Goal: Find contact information: Find contact information

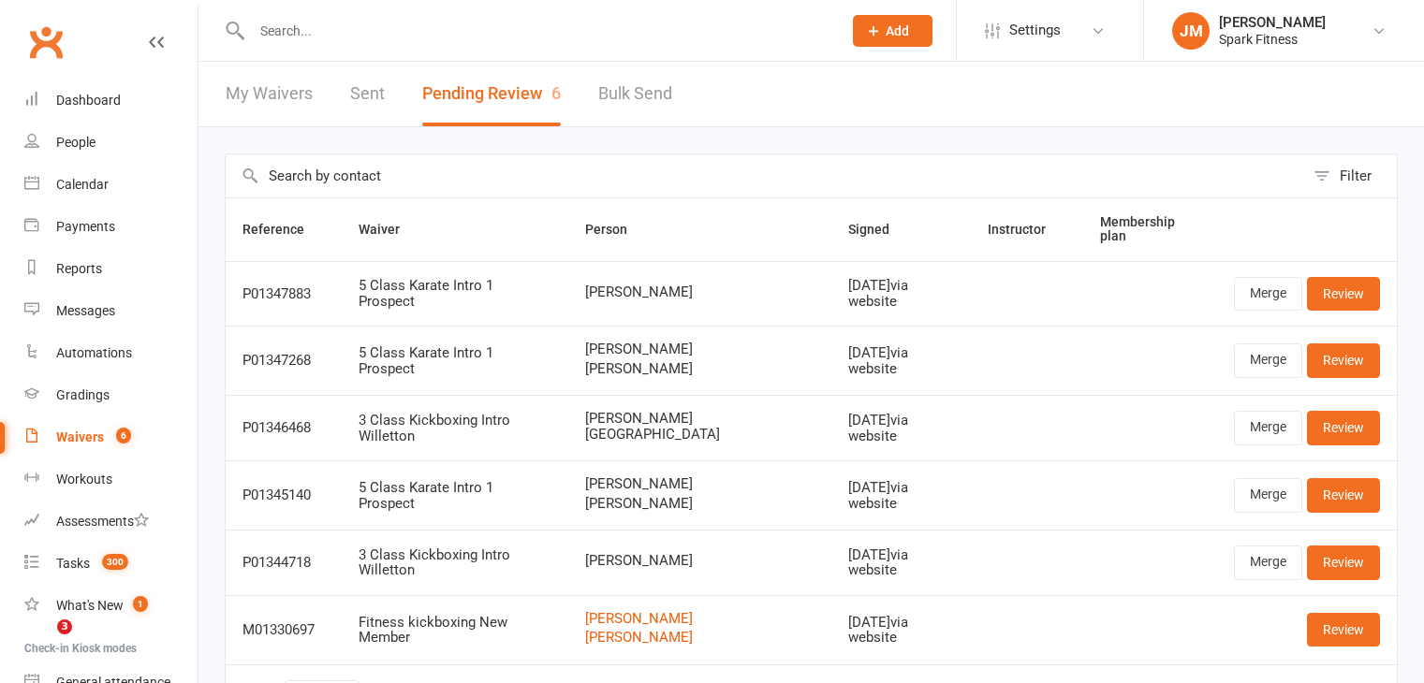
select select "50"
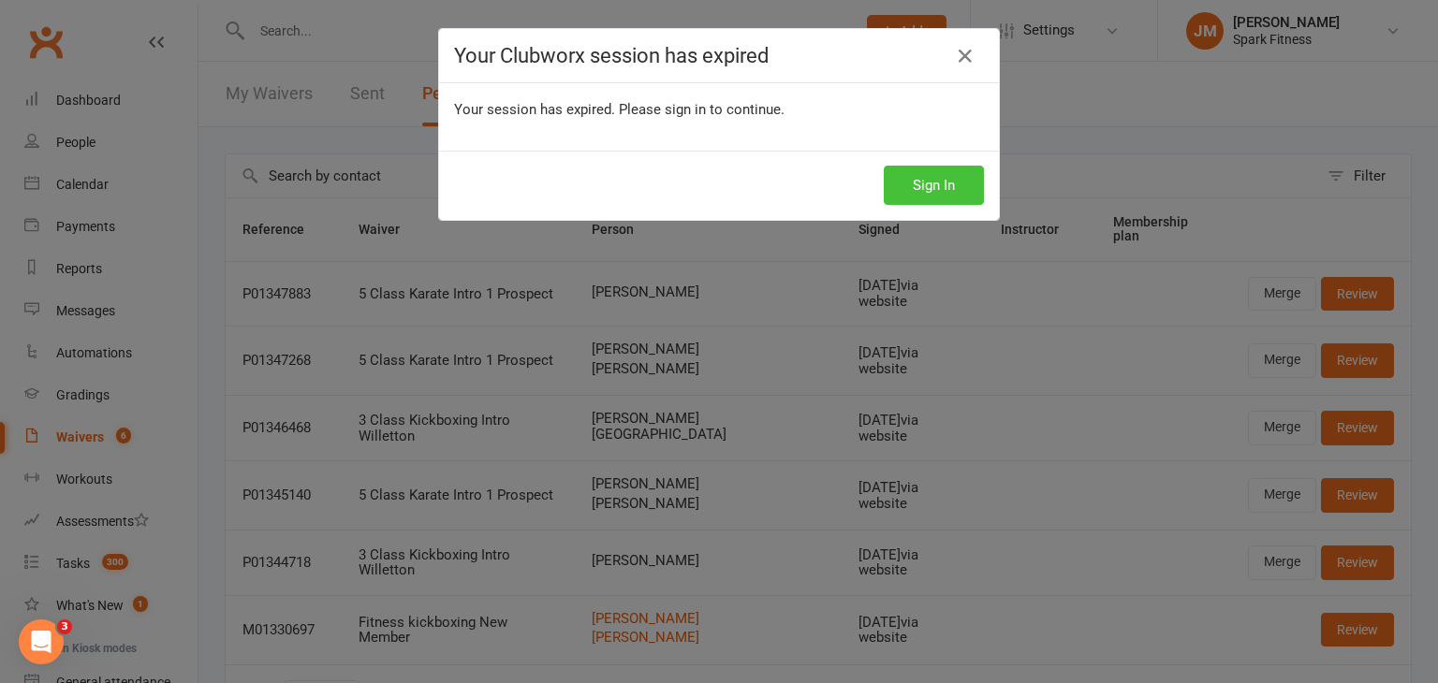
click at [929, 177] on button "Sign In" at bounding box center [934, 185] width 100 height 39
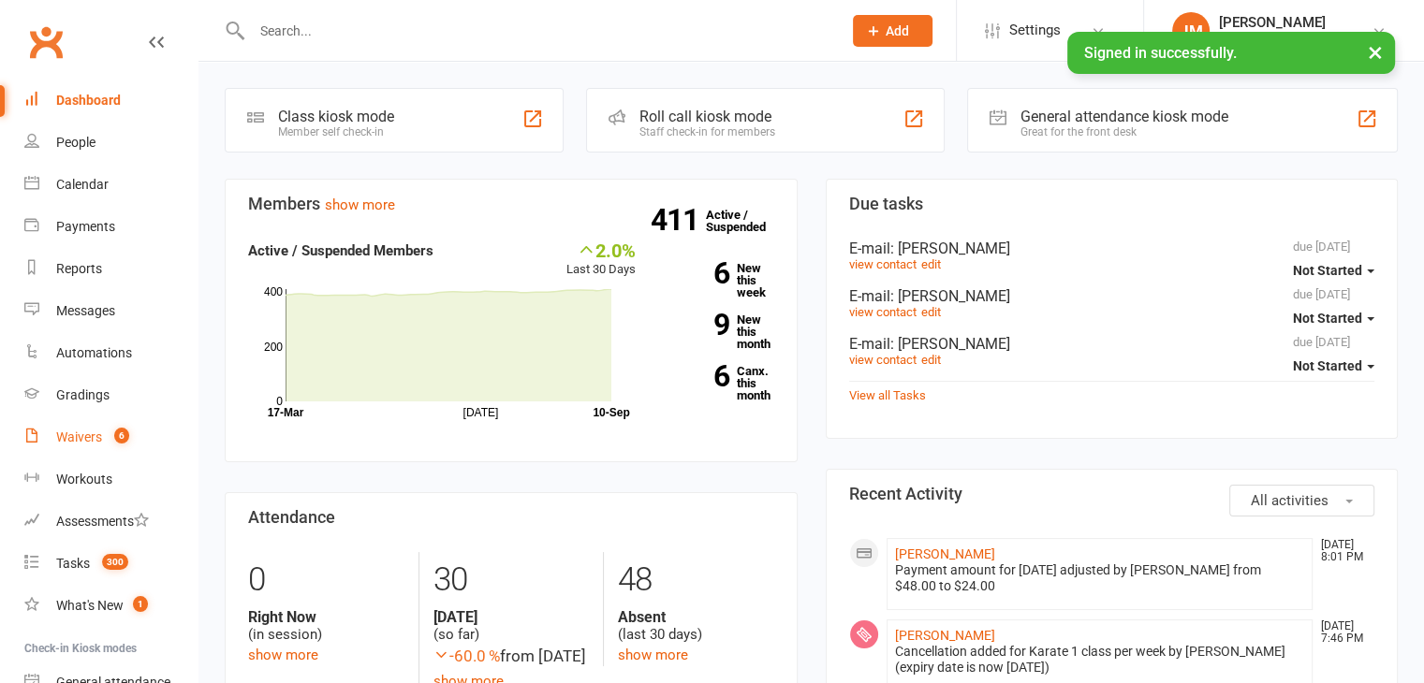
click at [86, 437] on div "Waivers" at bounding box center [79, 437] width 46 height 15
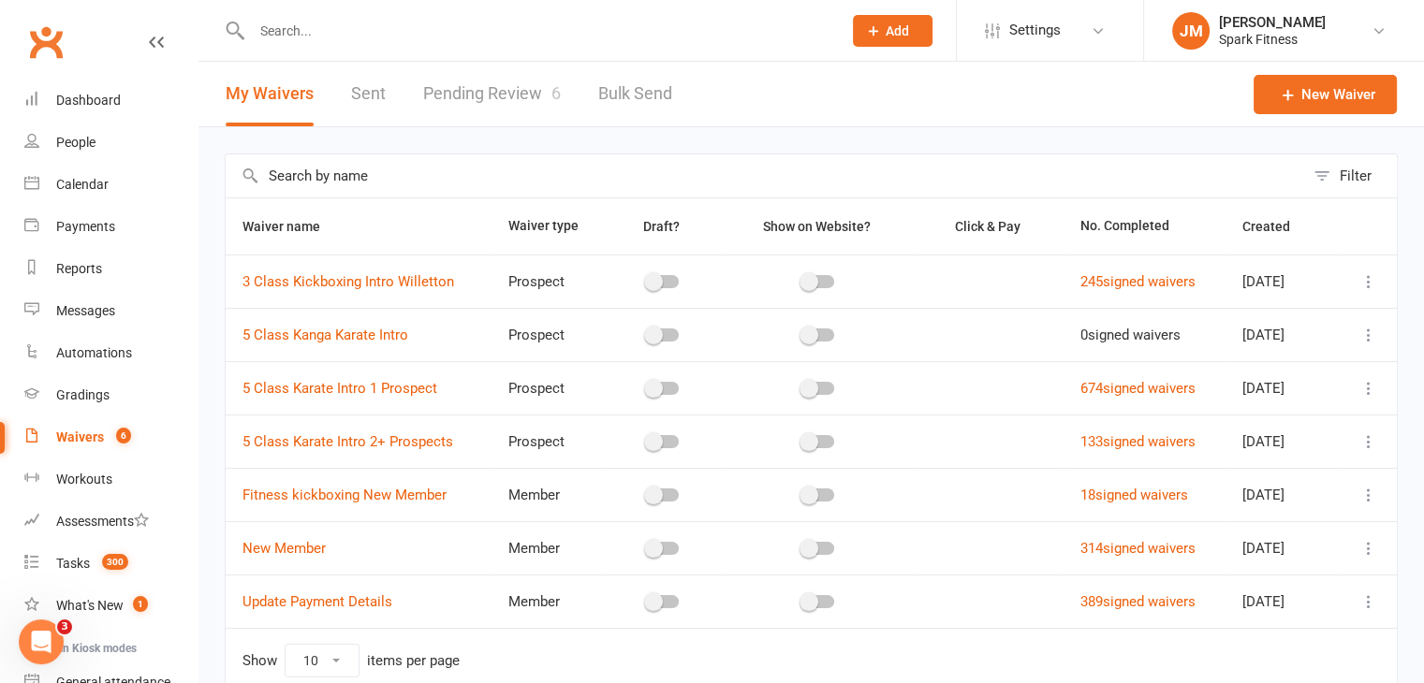
click at [470, 108] on link "Pending Review 6" at bounding box center [492, 94] width 138 height 65
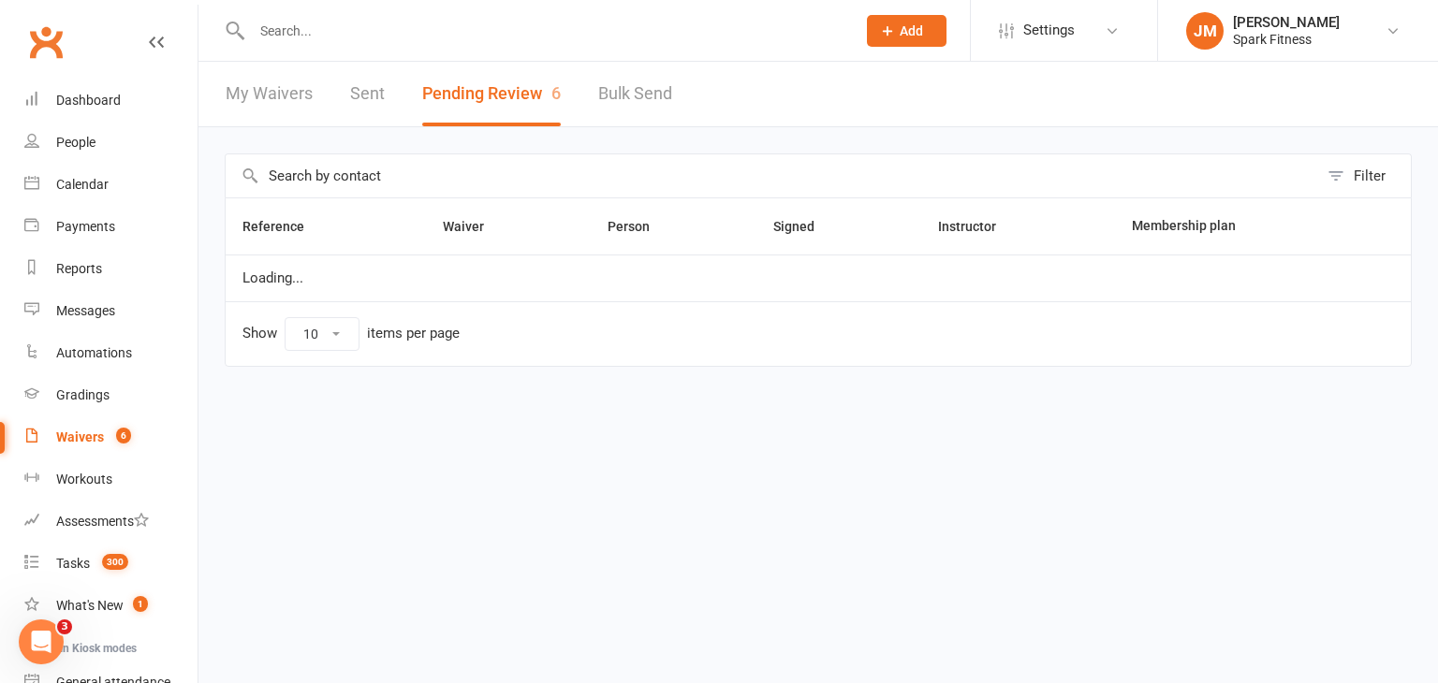
select select "50"
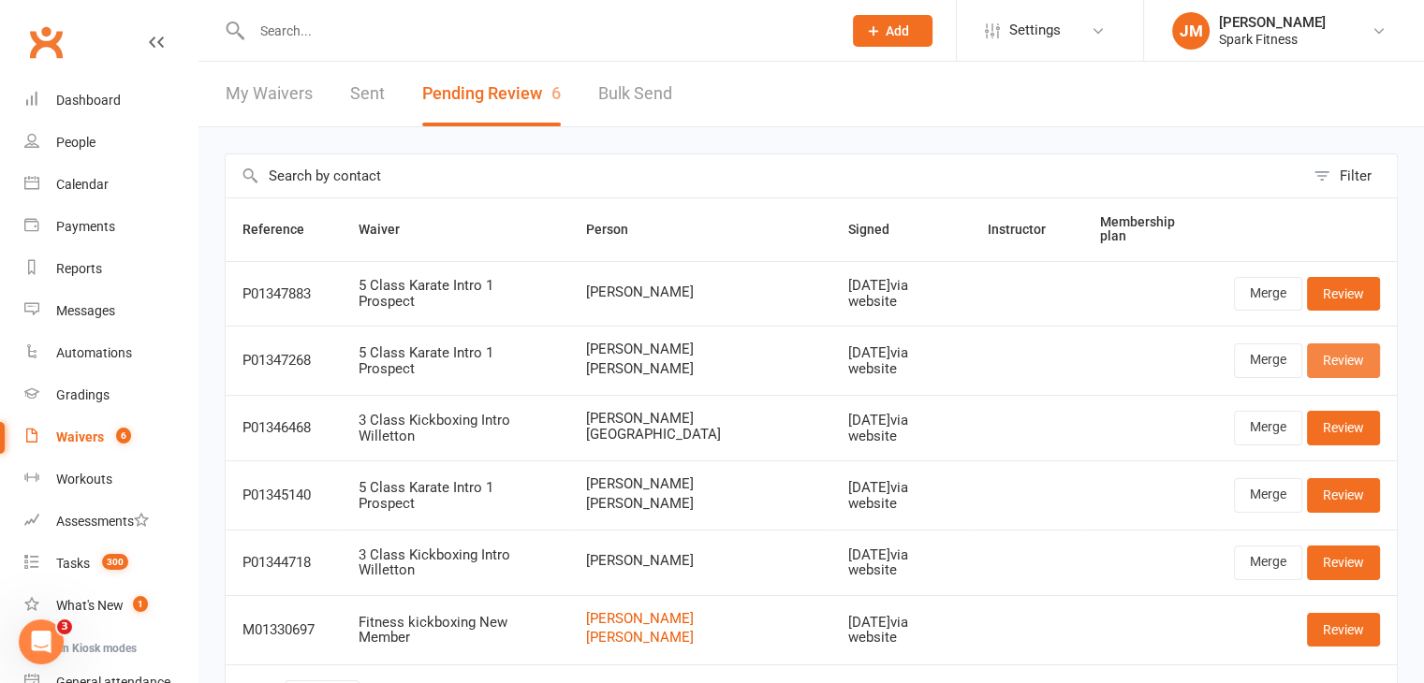
click at [1341, 362] on link "Review" at bounding box center [1343, 361] width 73 height 34
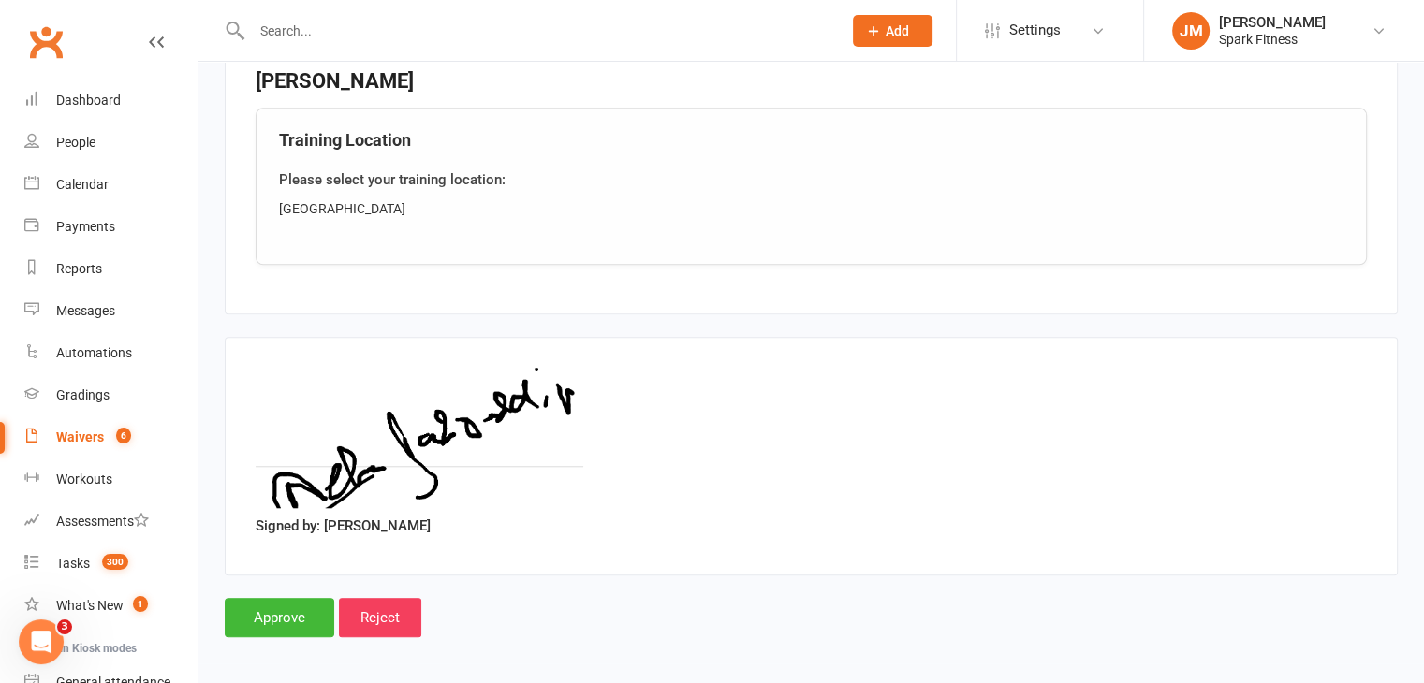
scroll to position [1571, 0]
click at [257, 599] on input "Approve" at bounding box center [280, 618] width 110 height 39
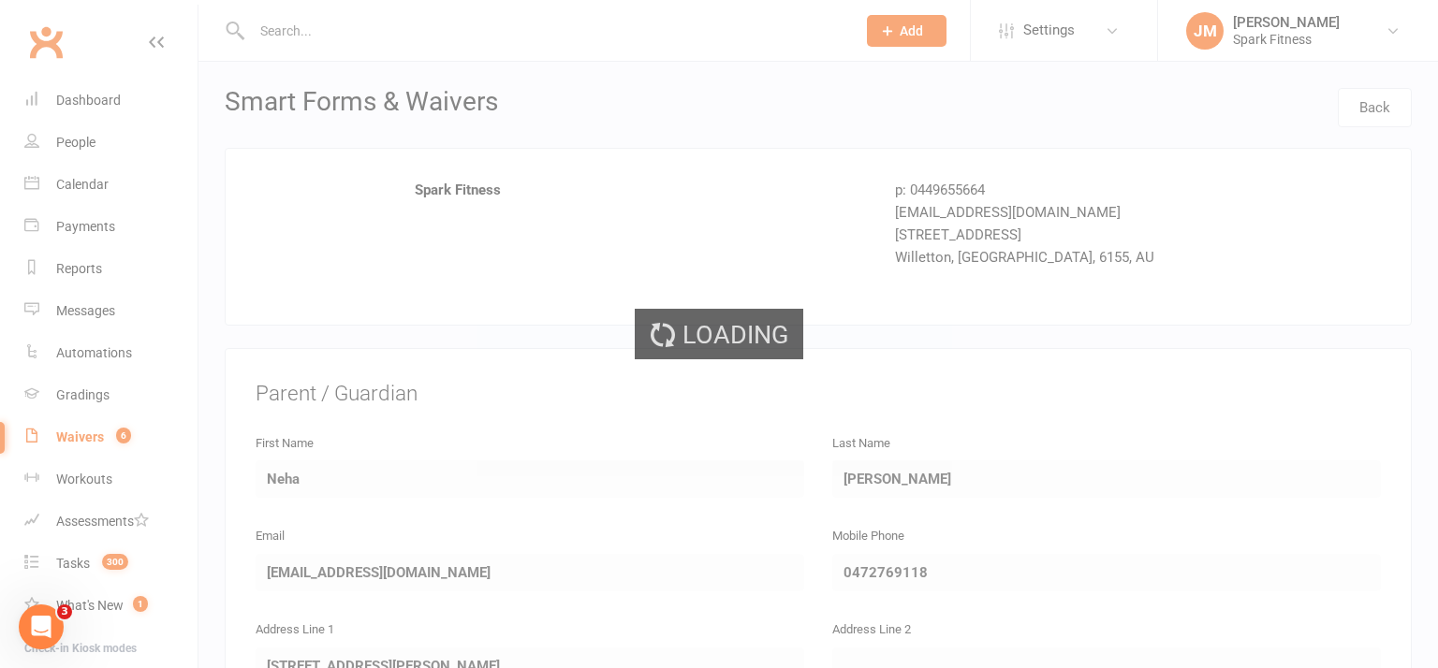
select select "50"
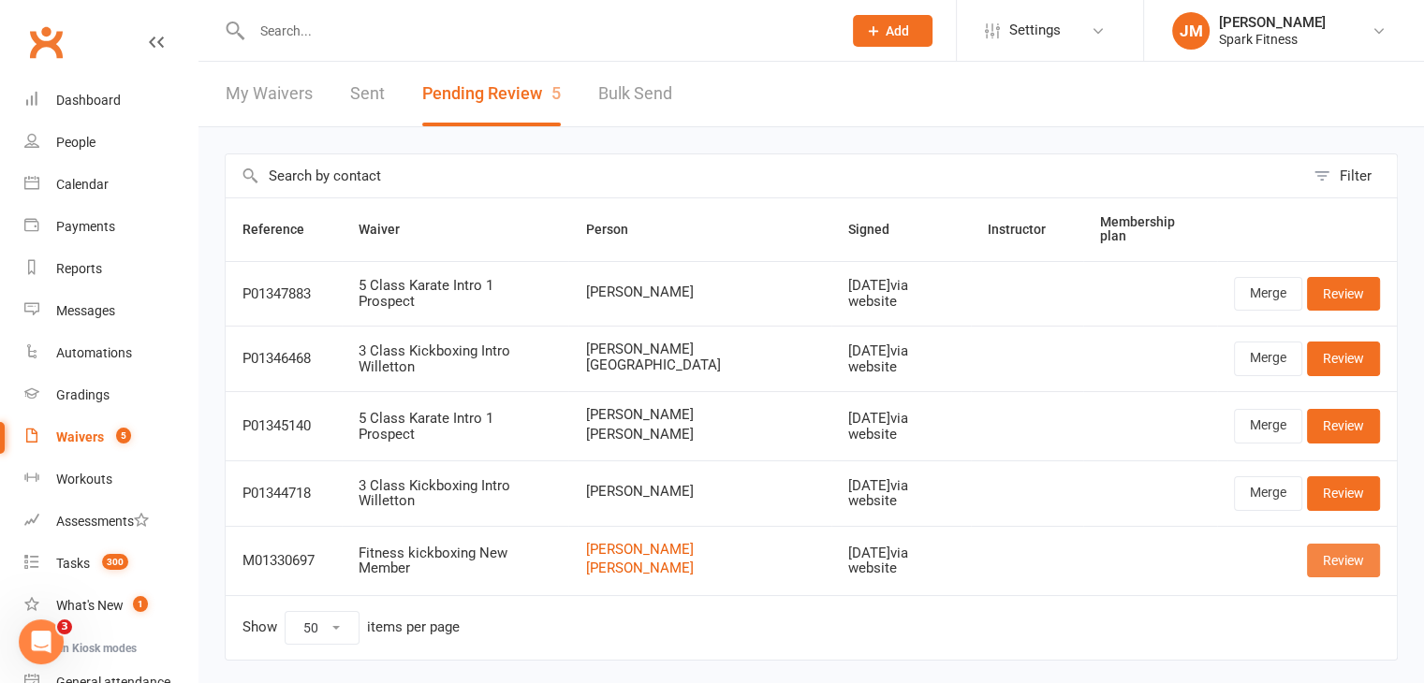
click at [1335, 545] on link "Review" at bounding box center [1343, 561] width 73 height 34
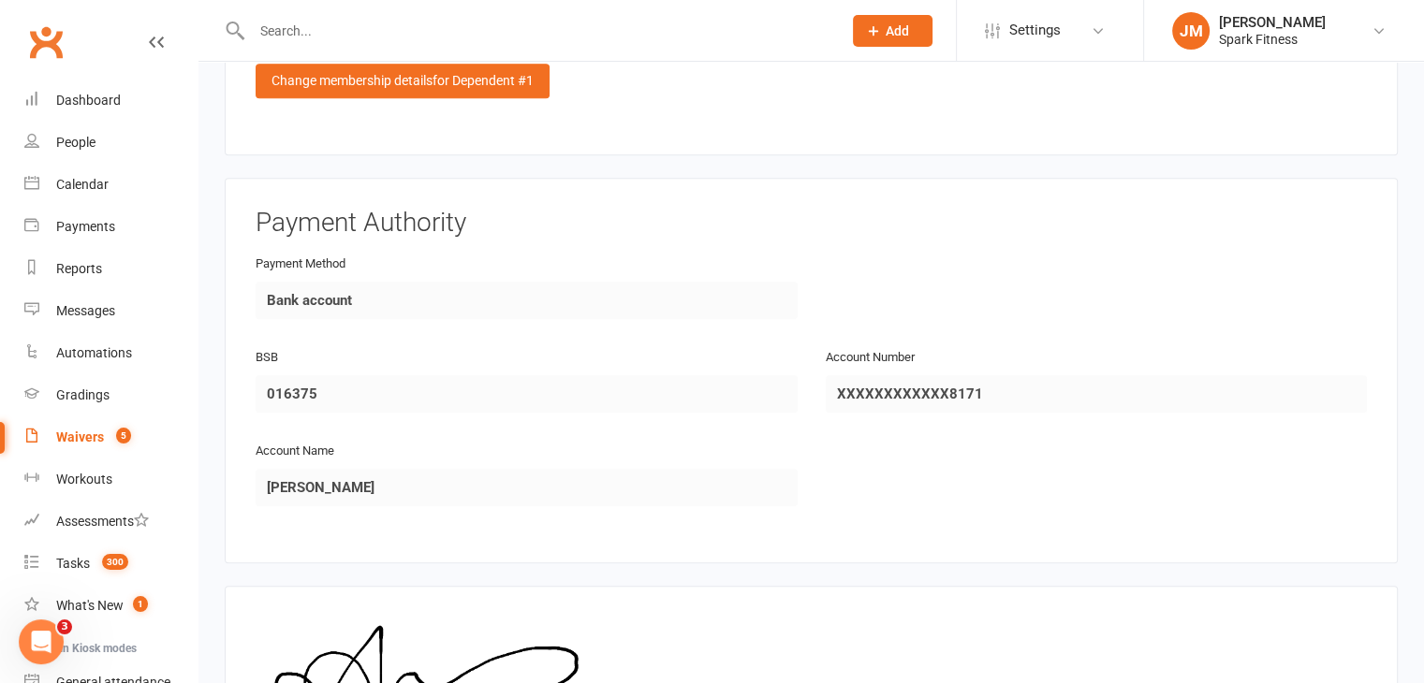
scroll to position [2175, 0]
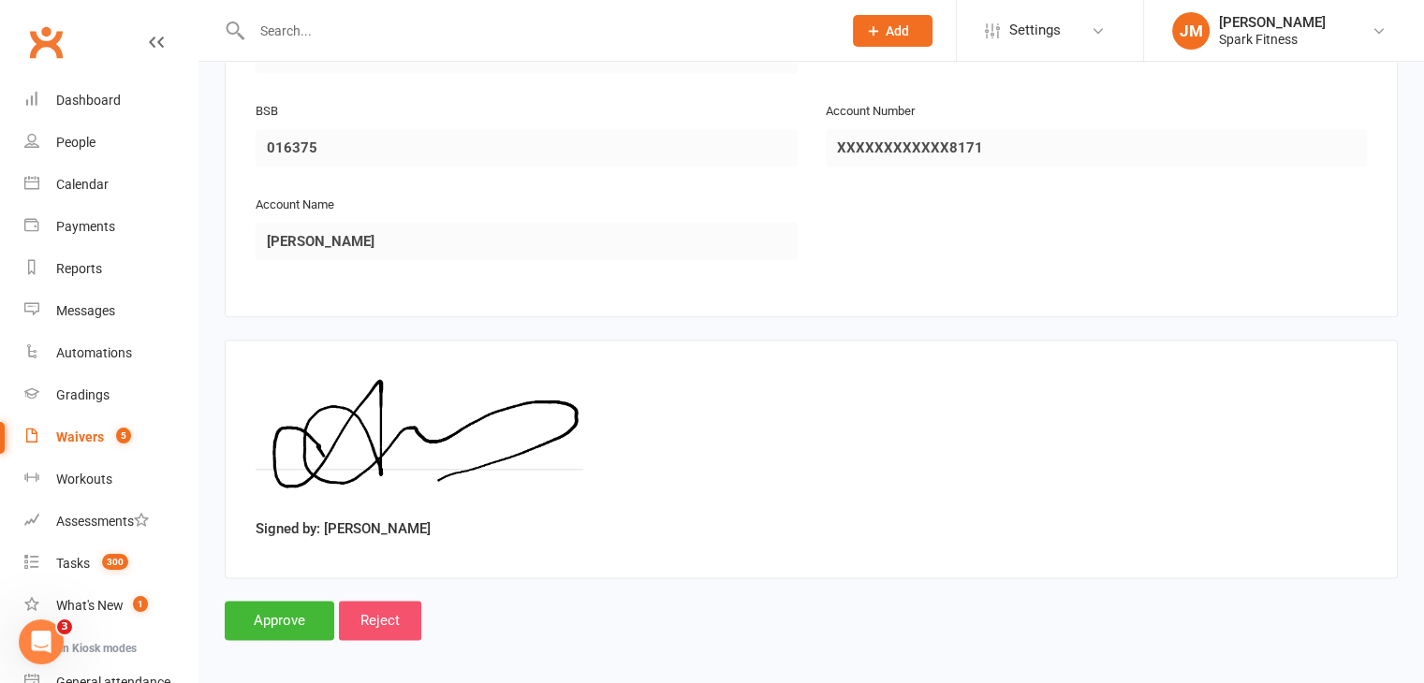
click at [393, 601] on input "Reject" at bounding box center [380, 620] width 82 height 39
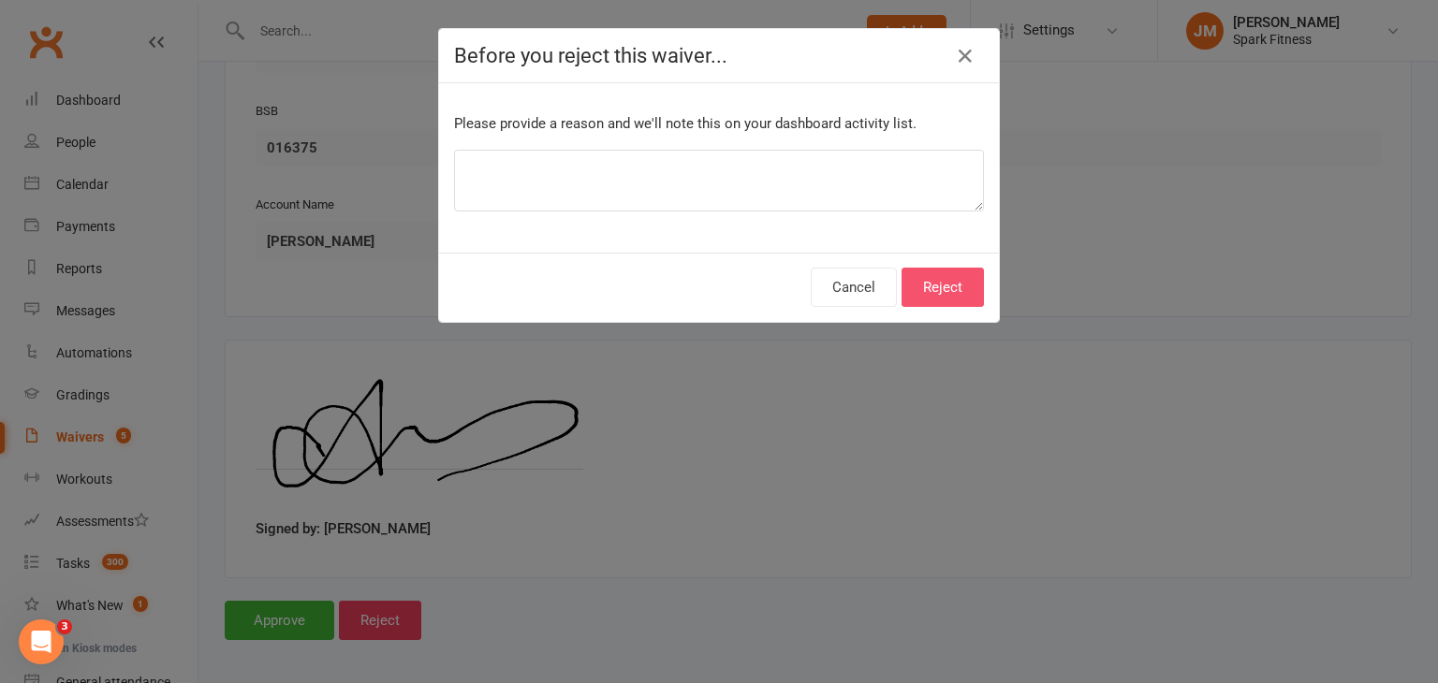
click at [927, 286] on button "Reject" at bounding box center [943, 287] width 82 height 39
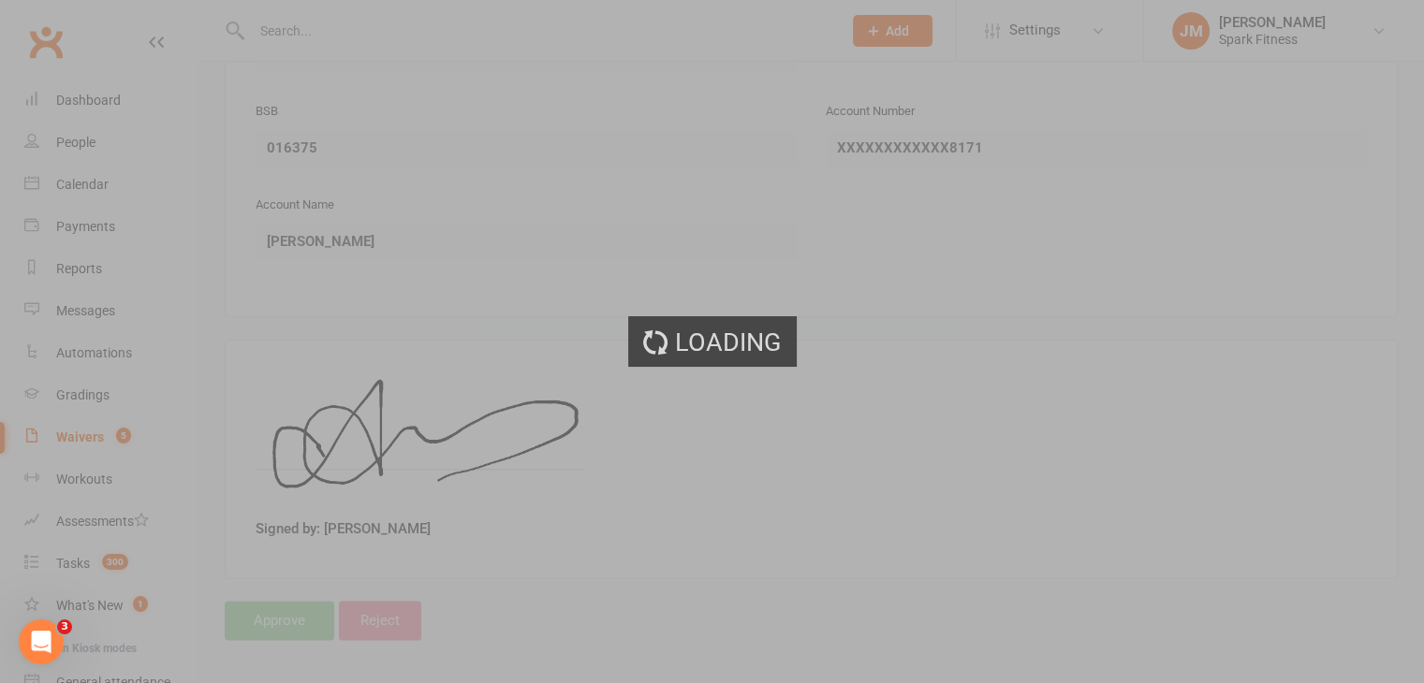
select select "50"
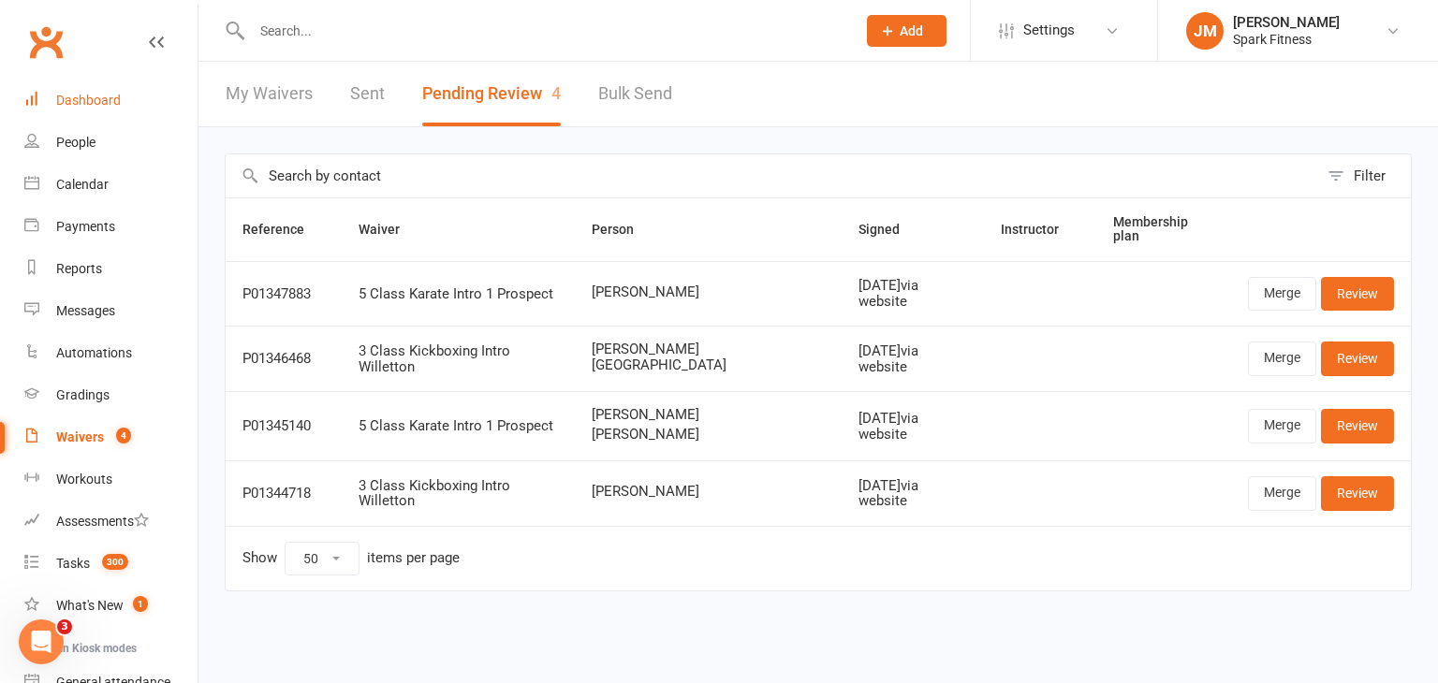
click at [109, 85] on link "Dashboard" at bounding box center [110, 101] width 173 height 42
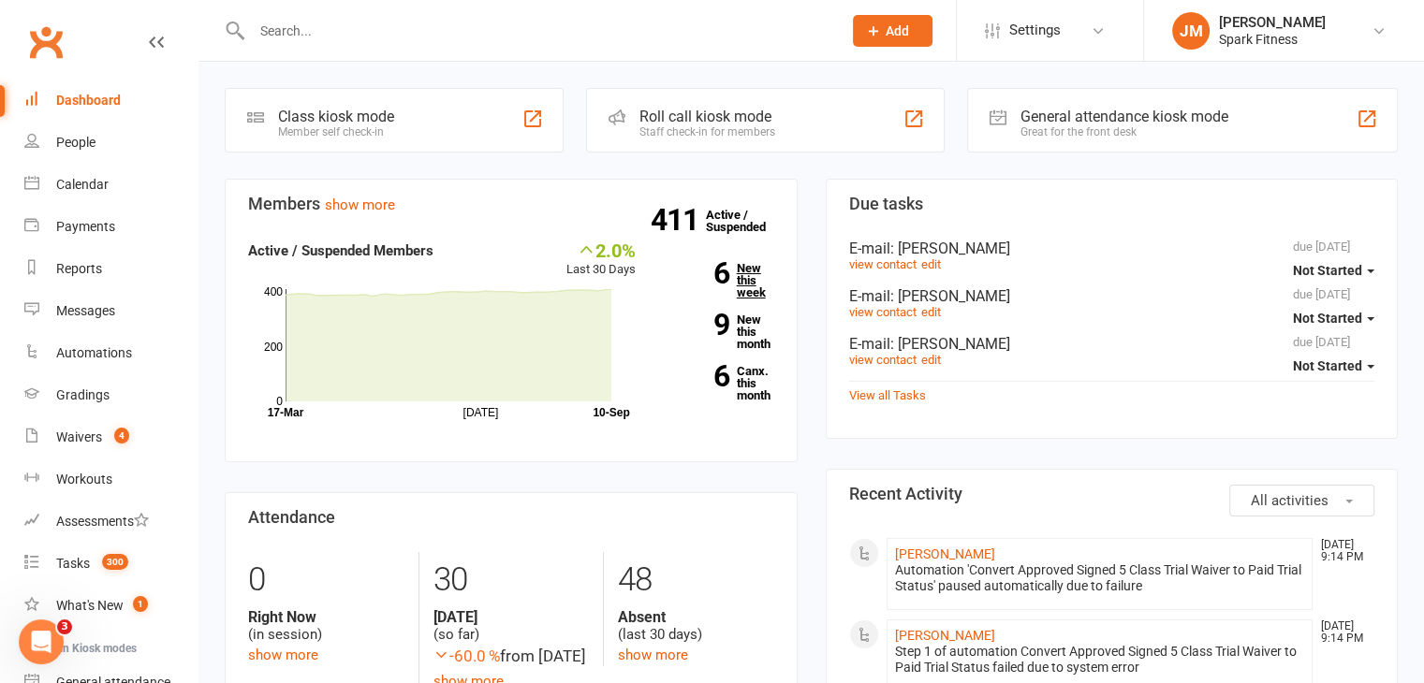
click at [741, 268] on link "6 New this week" at bounding box center [719, 280] width 110 height 37
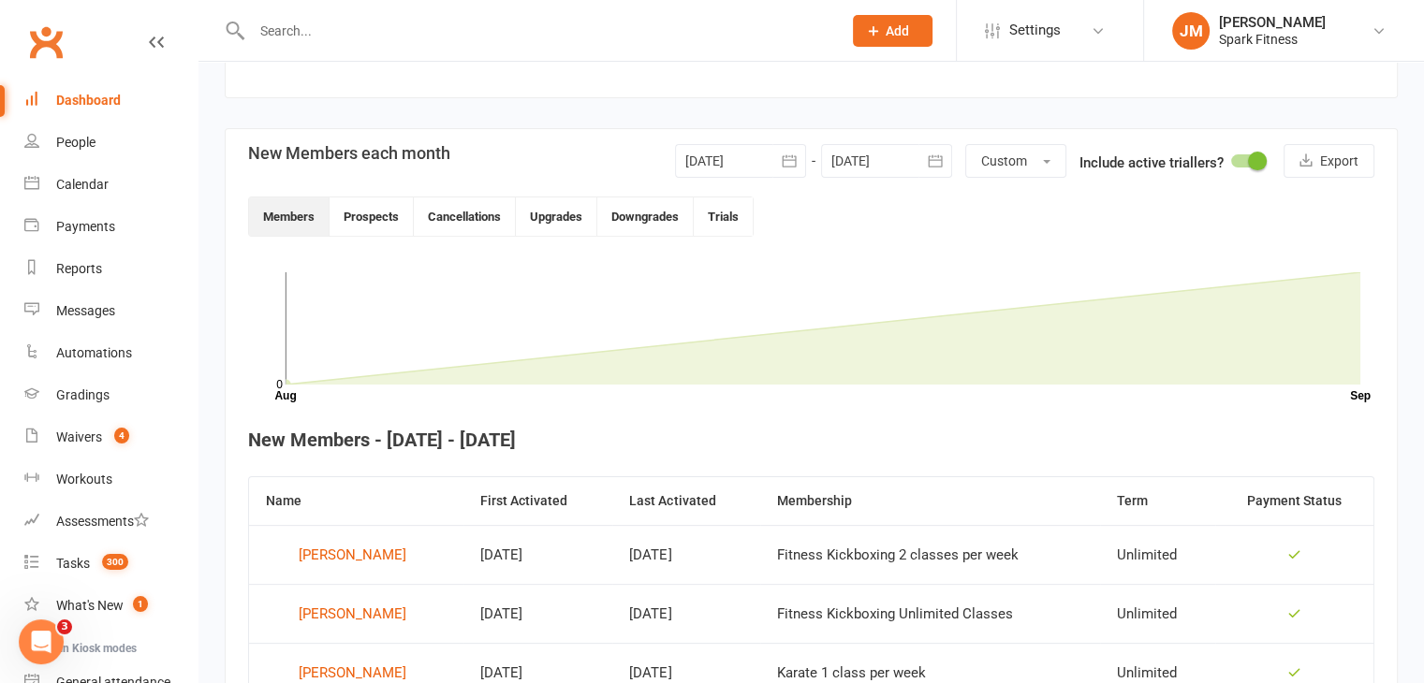
scroll to position [341, 0]
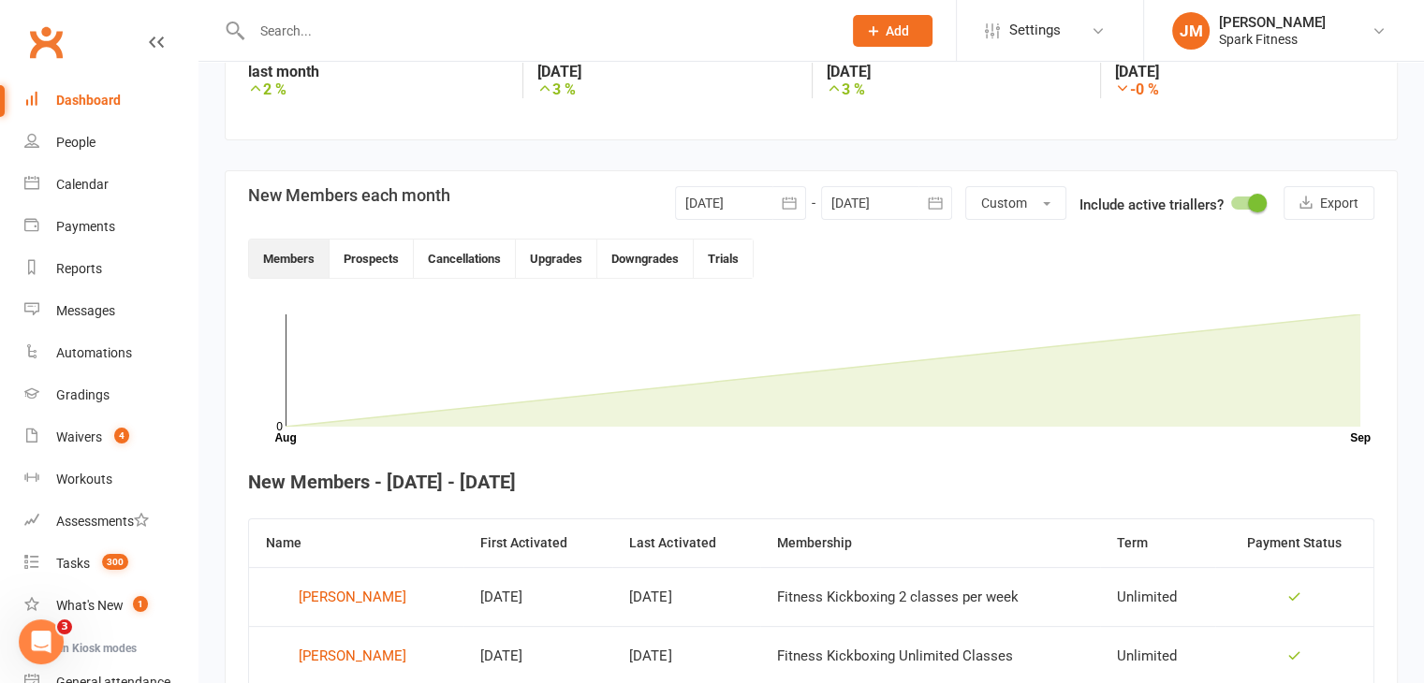
click at [734, 195] on div at bounding box center [740, 203] width 131 height 34
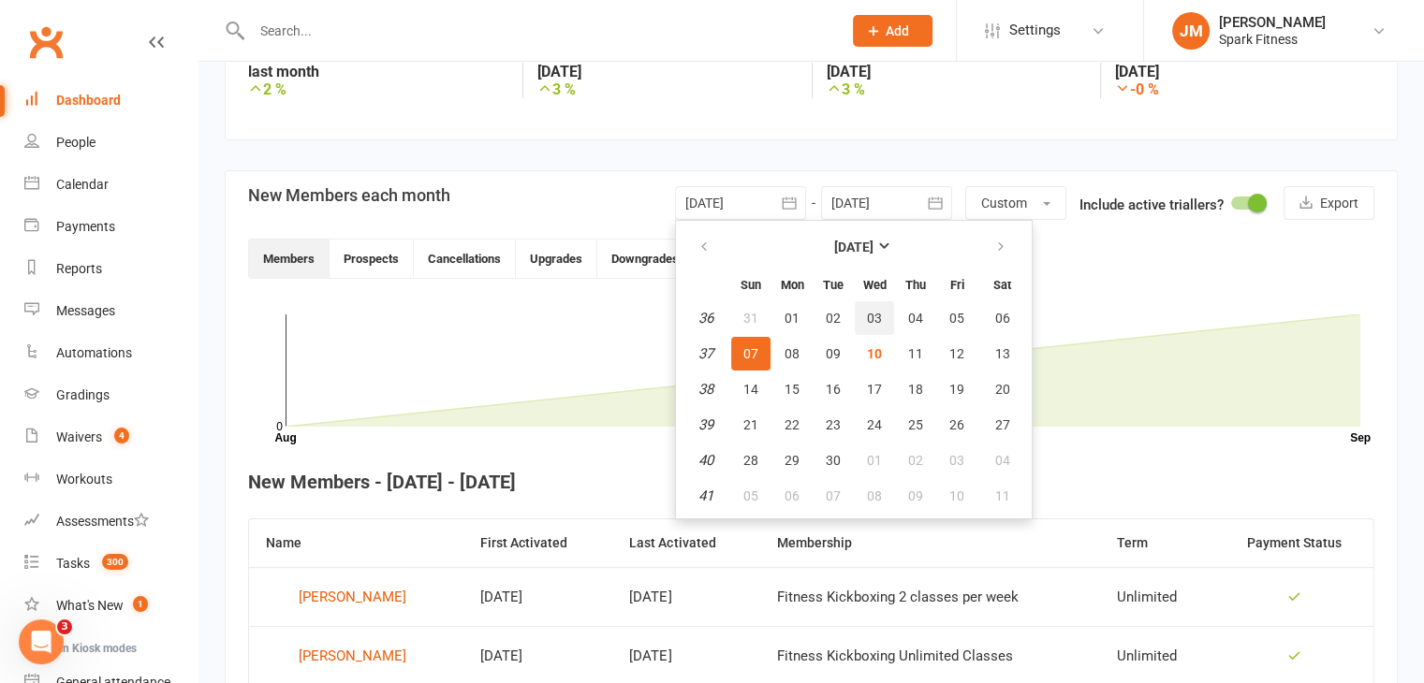
click at [858, 306] on button "03" at bounding box center [874, 318] width 39 height 34
type input "03 Sep 2025"
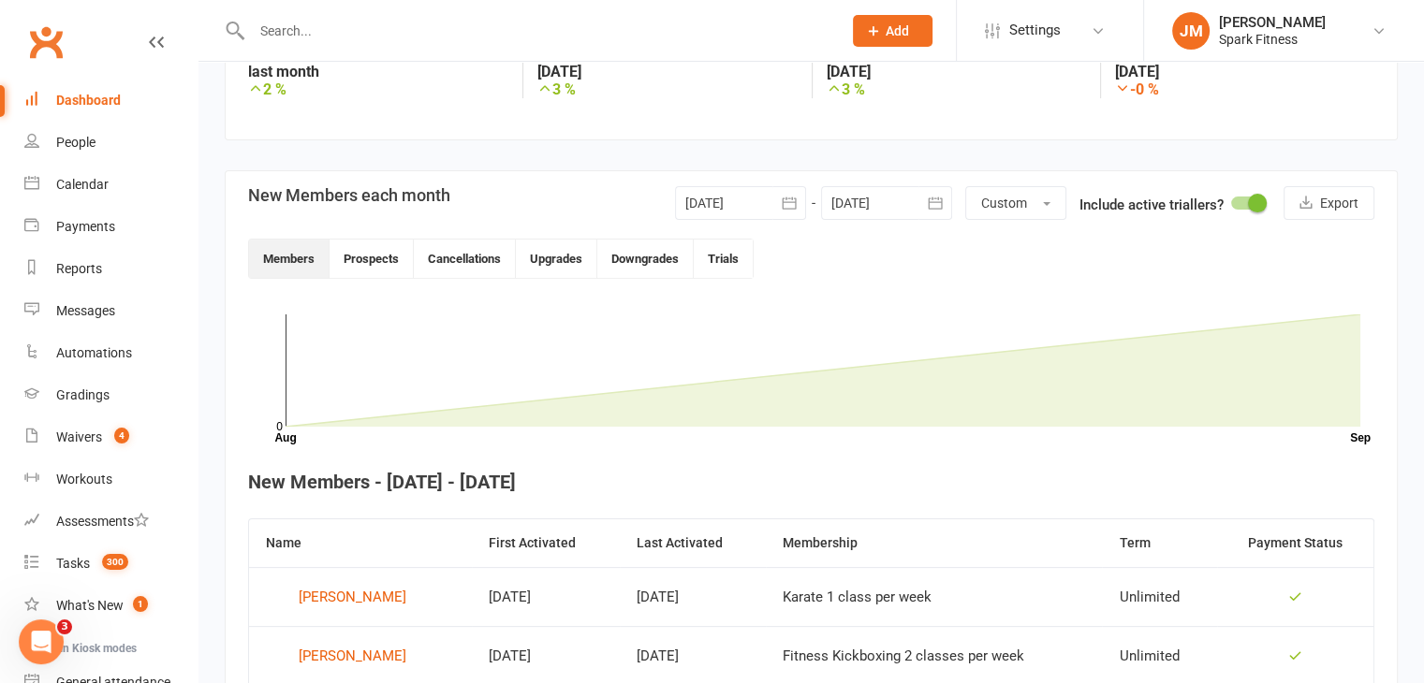
click at [851, 211] on div at bounding box center [886, 203] width 131 height 34
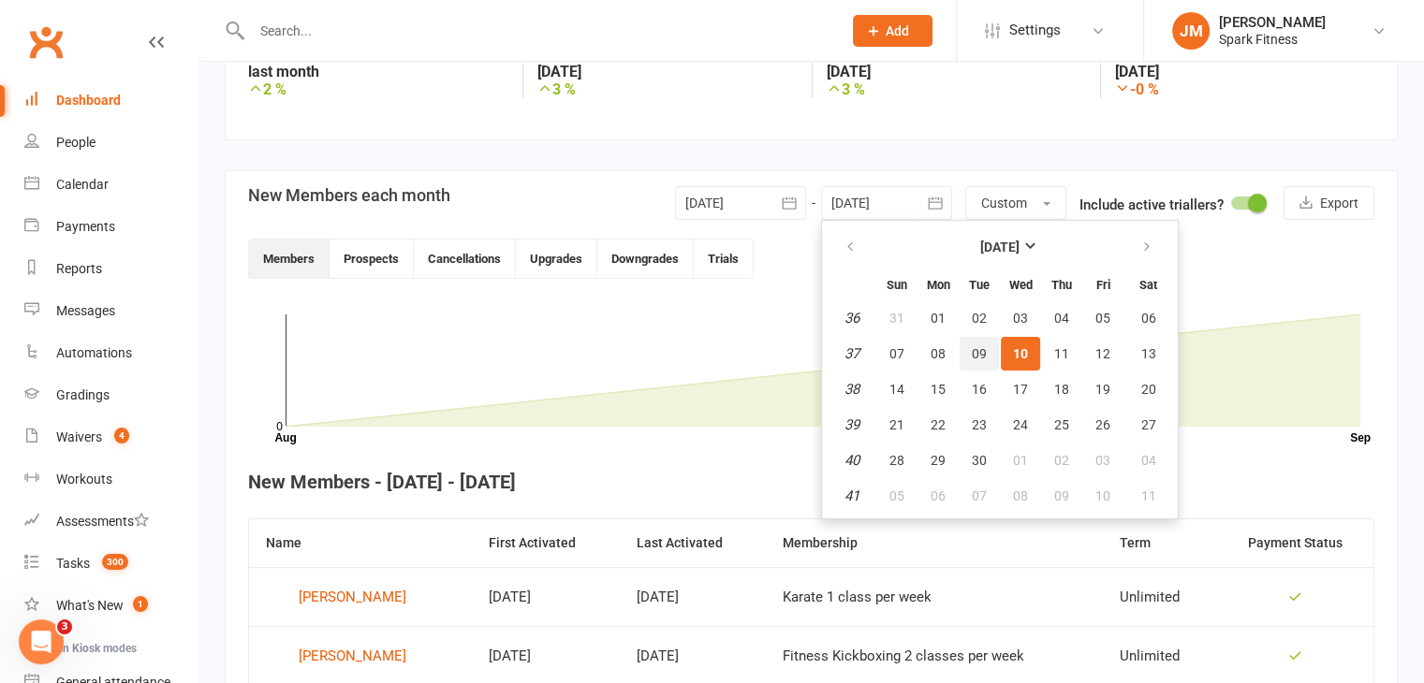
click at [985, 351] on button "09" at bounding box center [979, 354] width 39 height 34
type input "09 Sep 2025"
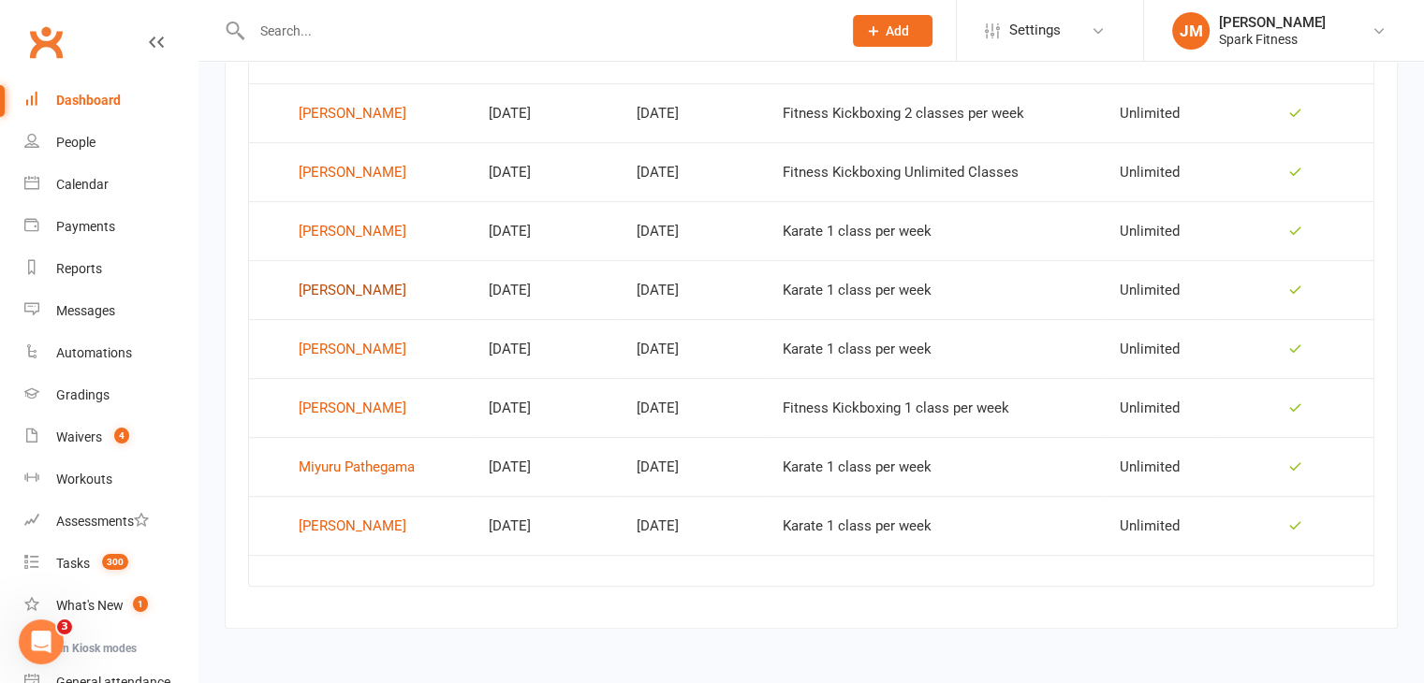
scroll to position [884, 0]
click at [472, 447] on td "Miyuru Pathegama" at bounding box center [360, 466] width 223 height 59
click at [324, 521] on div "Evan Reynolds" at bounding box center [353, 526] width 108 height 28
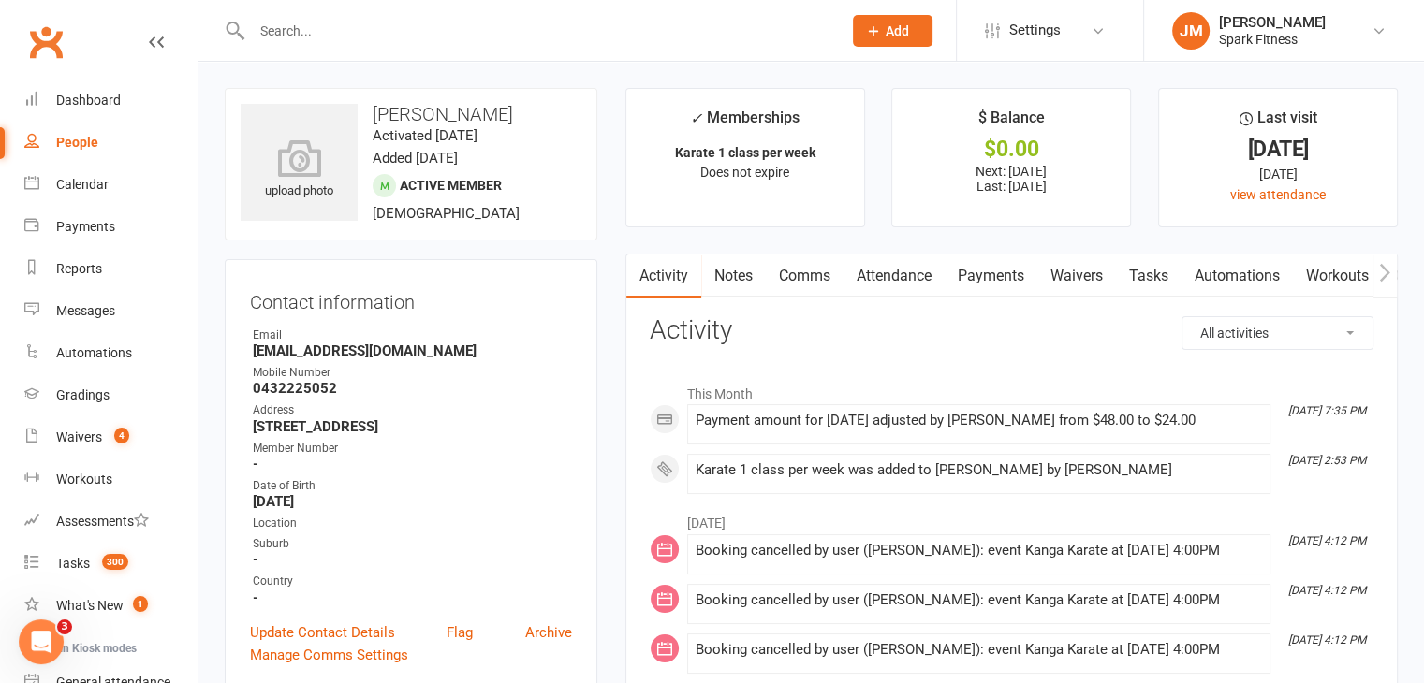
click at [923, 268] on link "Attendance" at bounding box center [893, 276] width 101 height 43
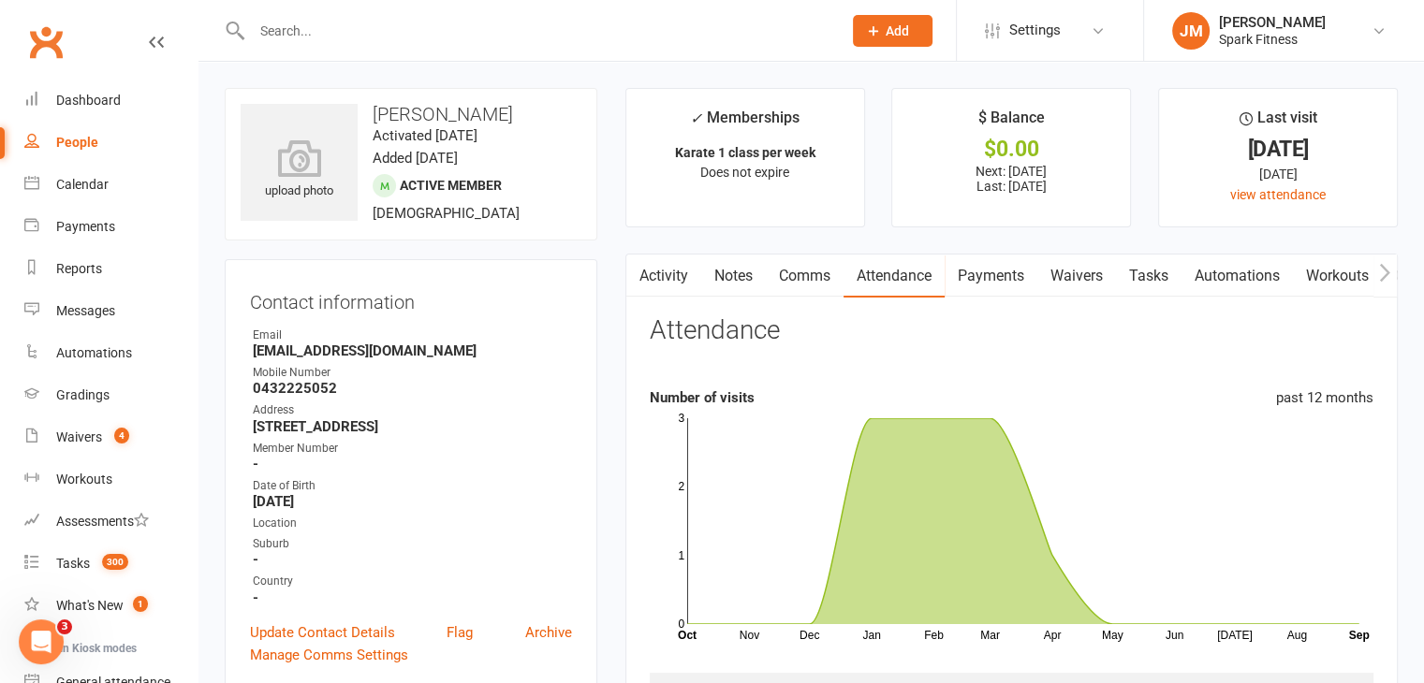
click at [370, 37] on input "text" at bounding box center [537, 31] width 582 height 26
click at [101, 96] on div "Dashboard" at bounding box center [88, 100] width 65 height 15
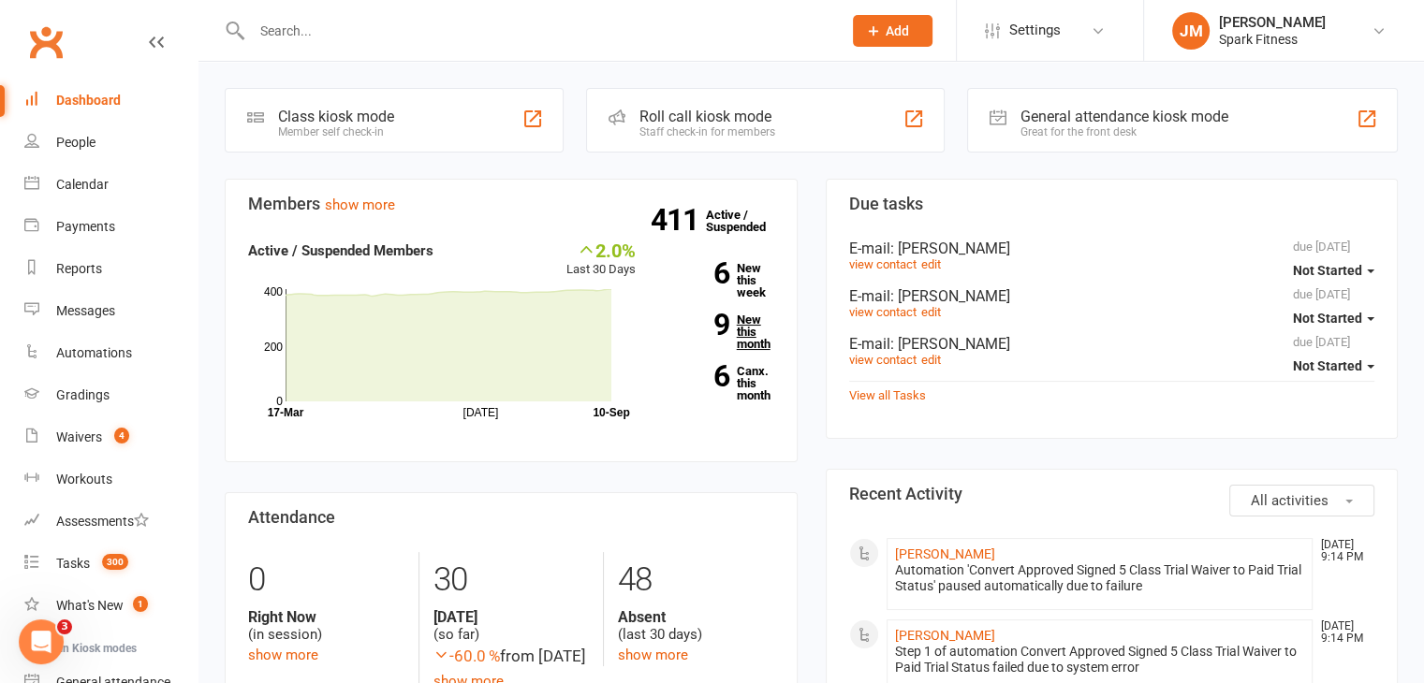
click at [746, 325] on link "9 New this month" at bounding box center [719, 332] width 110 height 37
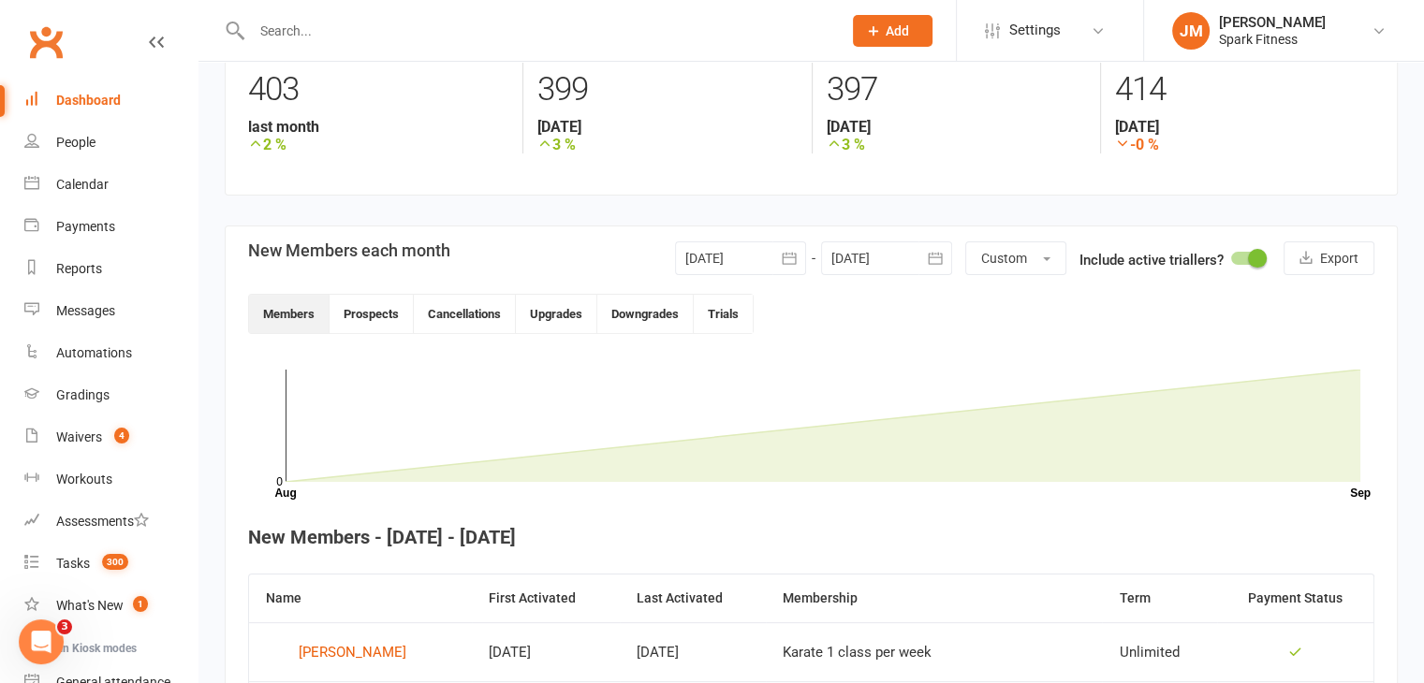
scroll to position [286, 0]
click at [766, 246] on div at bounding box center [740, 258] width 131 height 34
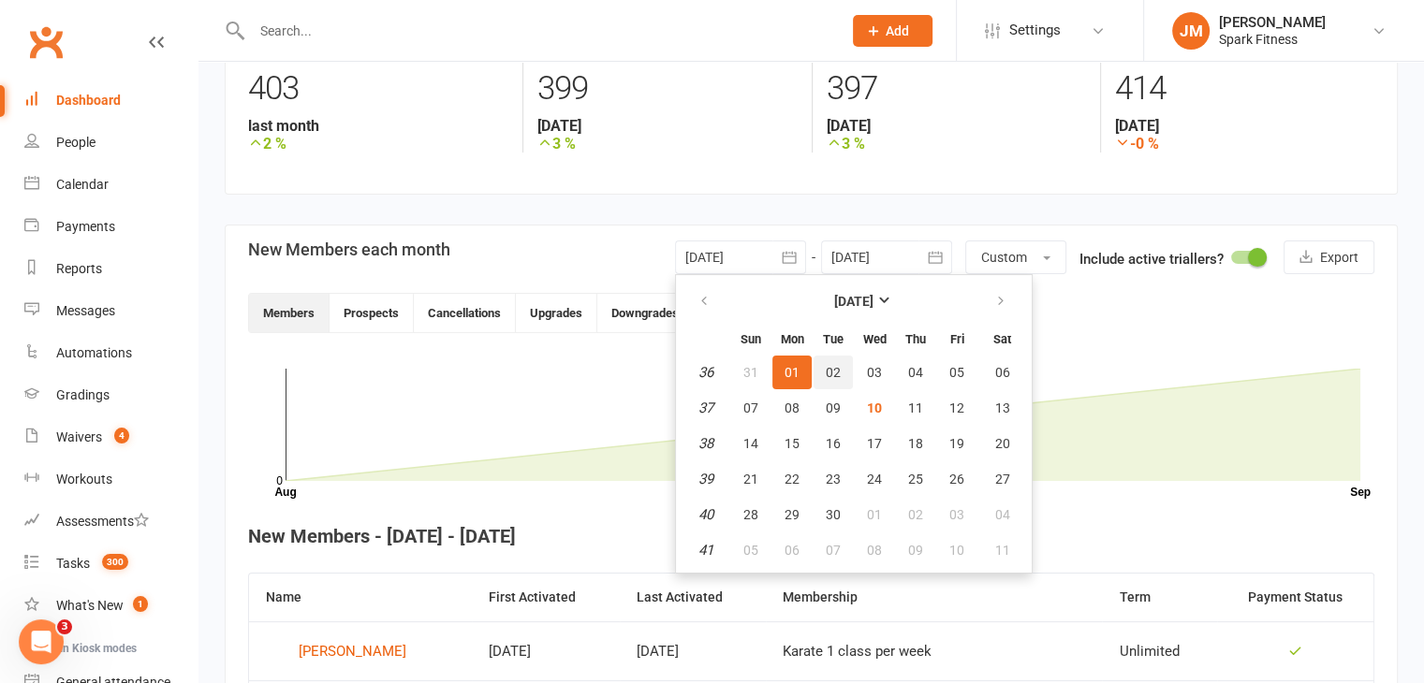
click at [829, 365] on span "02" at bounding box center [833, 372] width 15 height 15
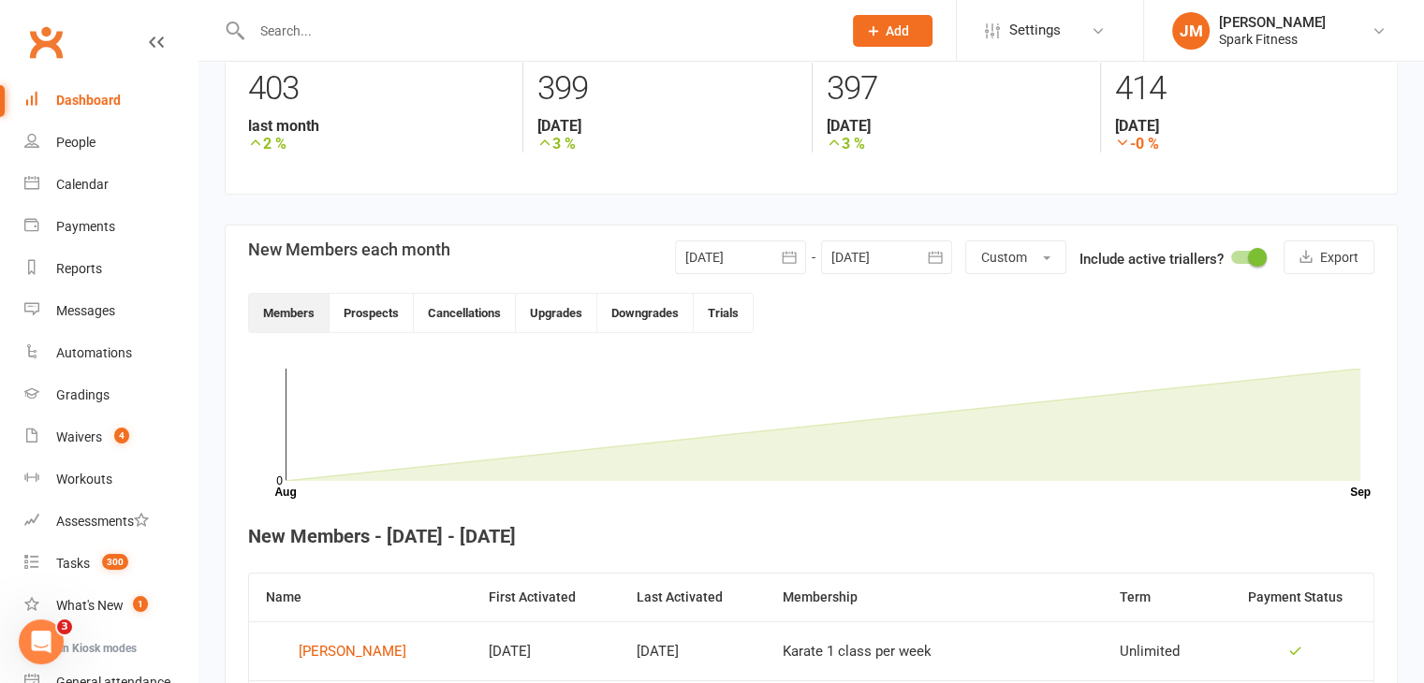
click at [762, 247] on div at bounding box center [740, 258] width 131 height 34
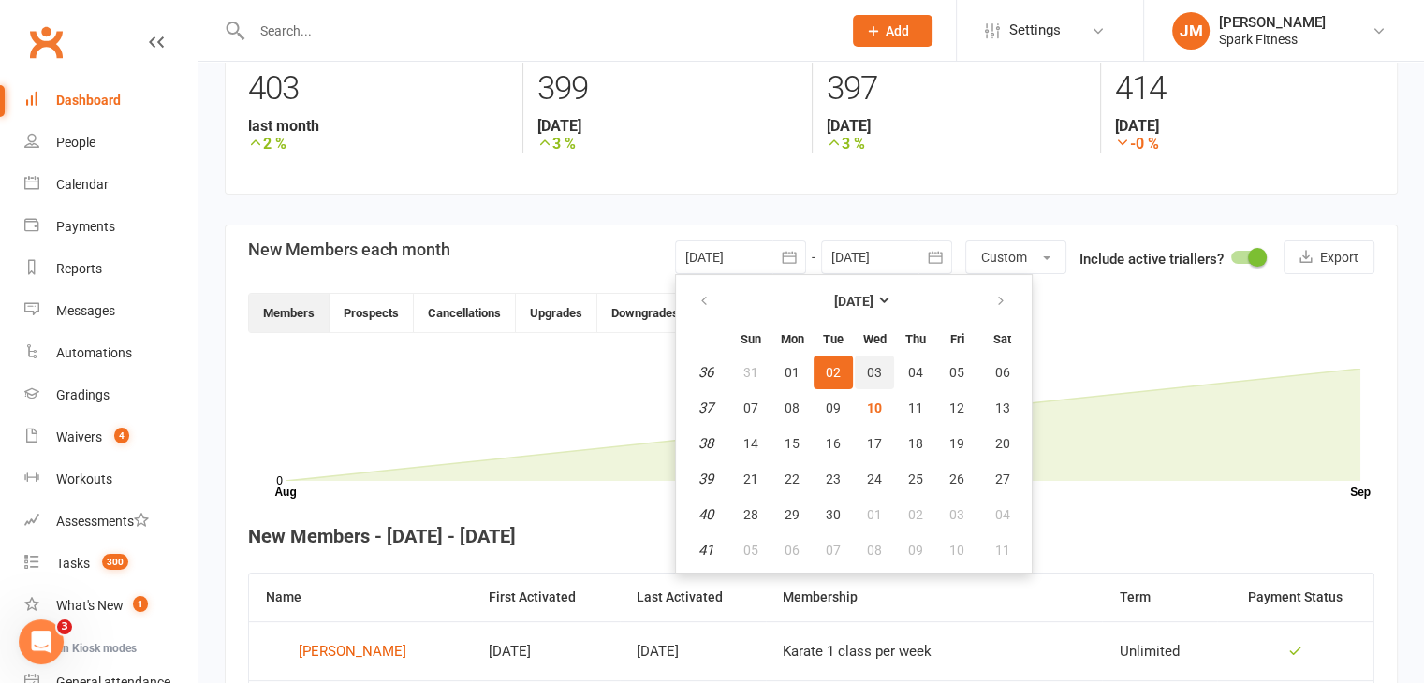
click at [874, 376] on span "03" at bounding box center [874, 372] width 15 height 15
type input "03 Sep 2025"
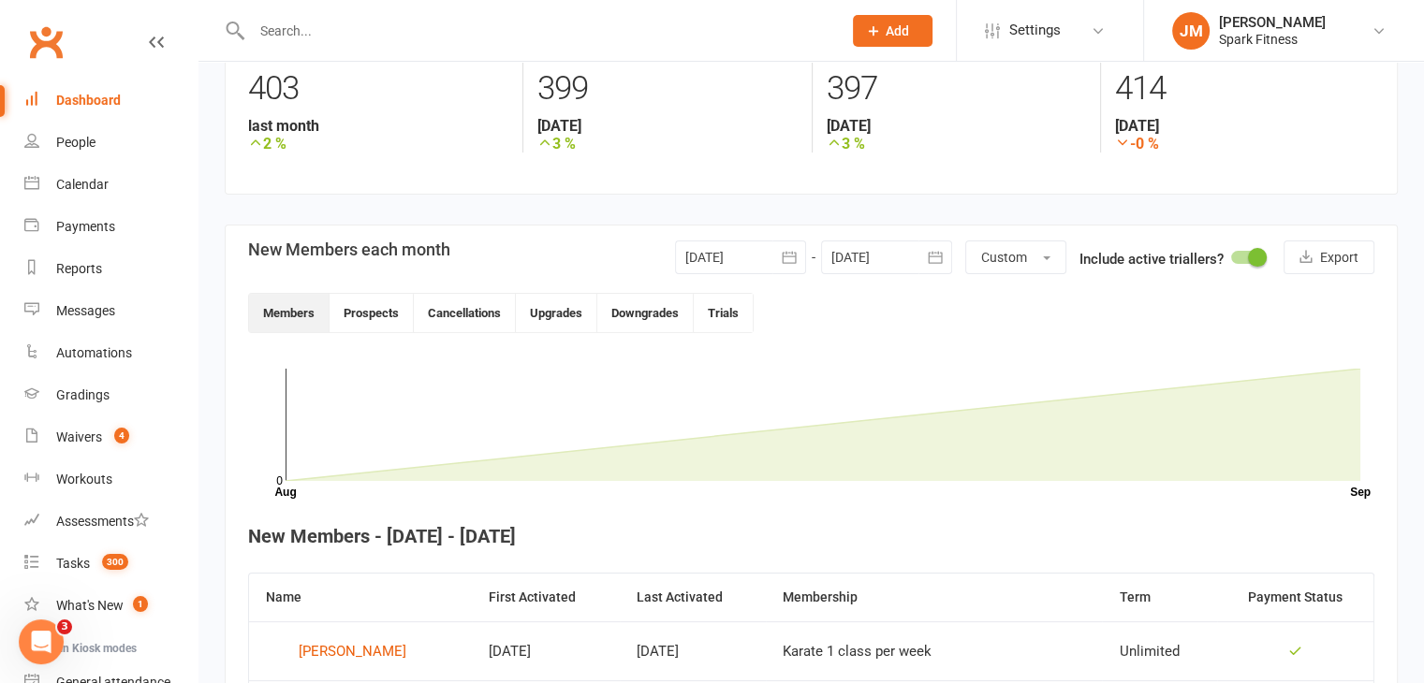
click at [858, 263] on div at bounding box center [886, 258] width 131 height 34
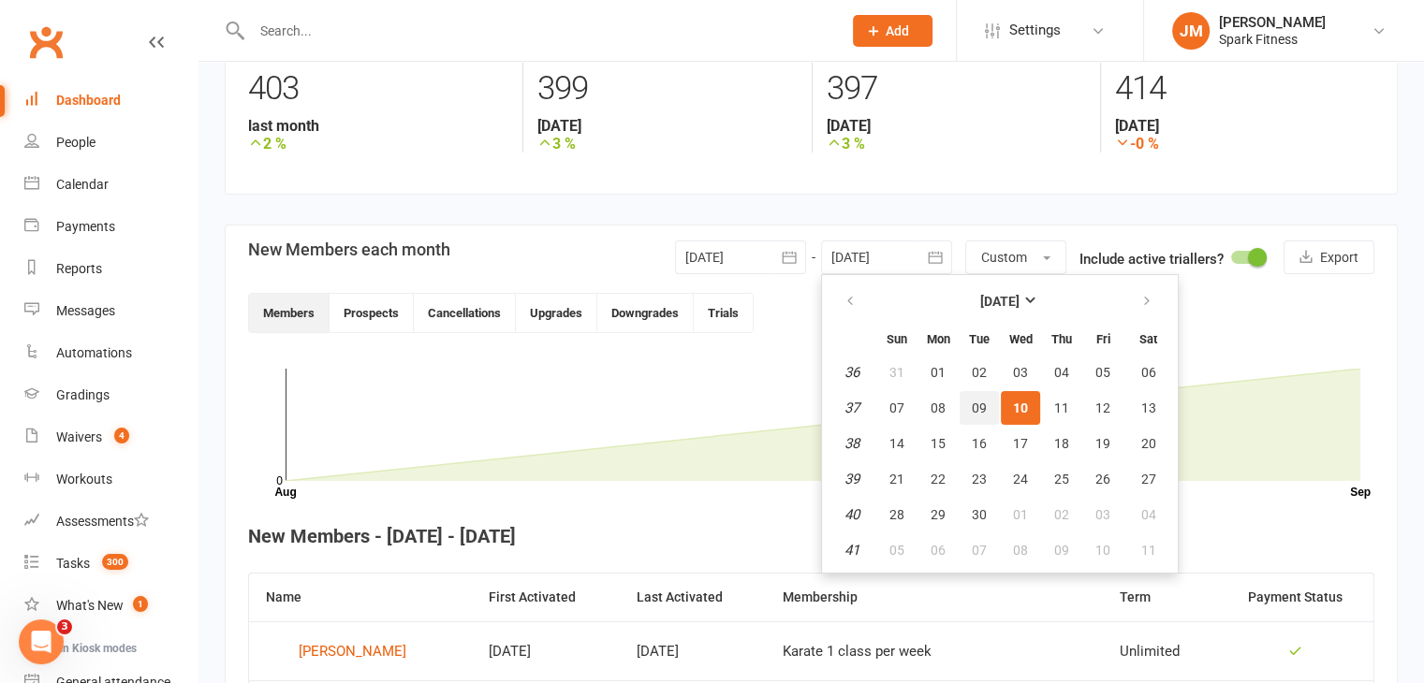
click at [975, 405] on span "09" at bounding box center [979, 408] width 15 height 15
type input "09 Sep 2025"
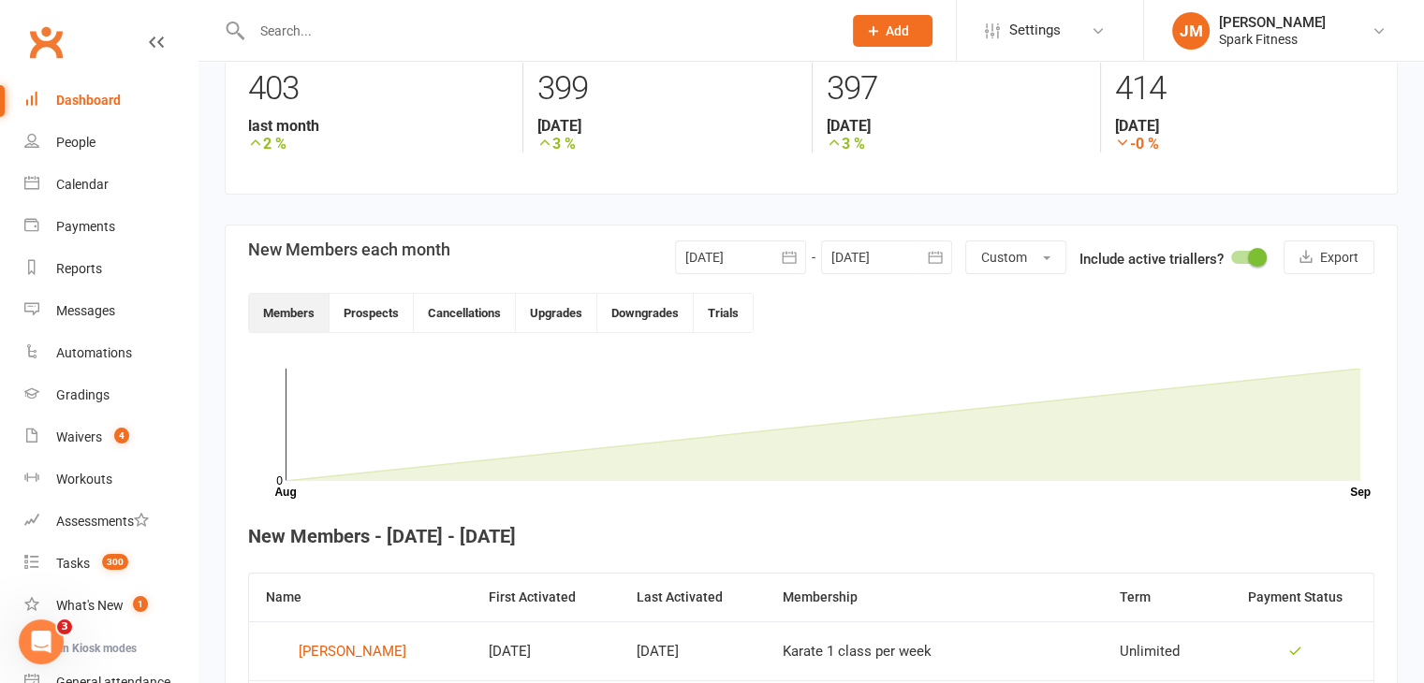
click at [747, 256] on div at bounding box center [740, 258] width 131 height 34
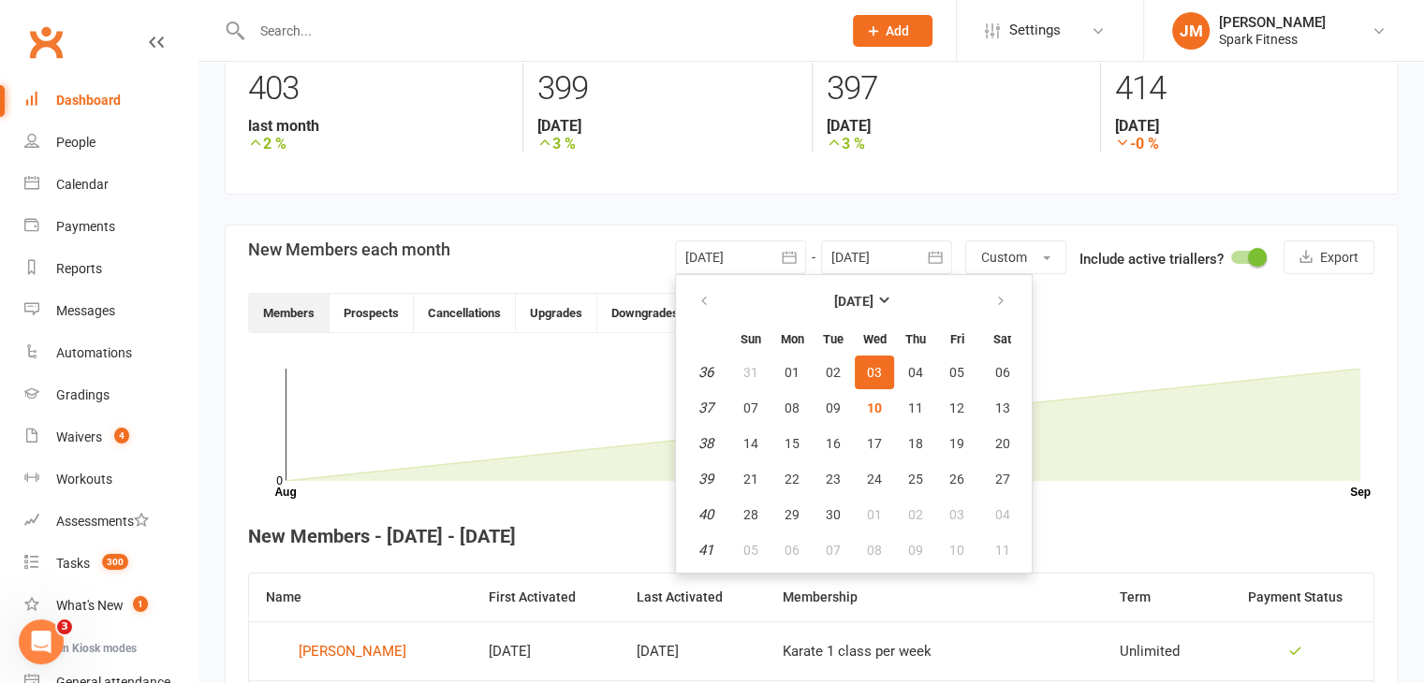
click at [801, 223] on div "411 total active / suspended members Last 6 Months 01-May 01-Jun 01-Jul 01-Aug …" at bounding box center [810, 515] width 1225 height 1481
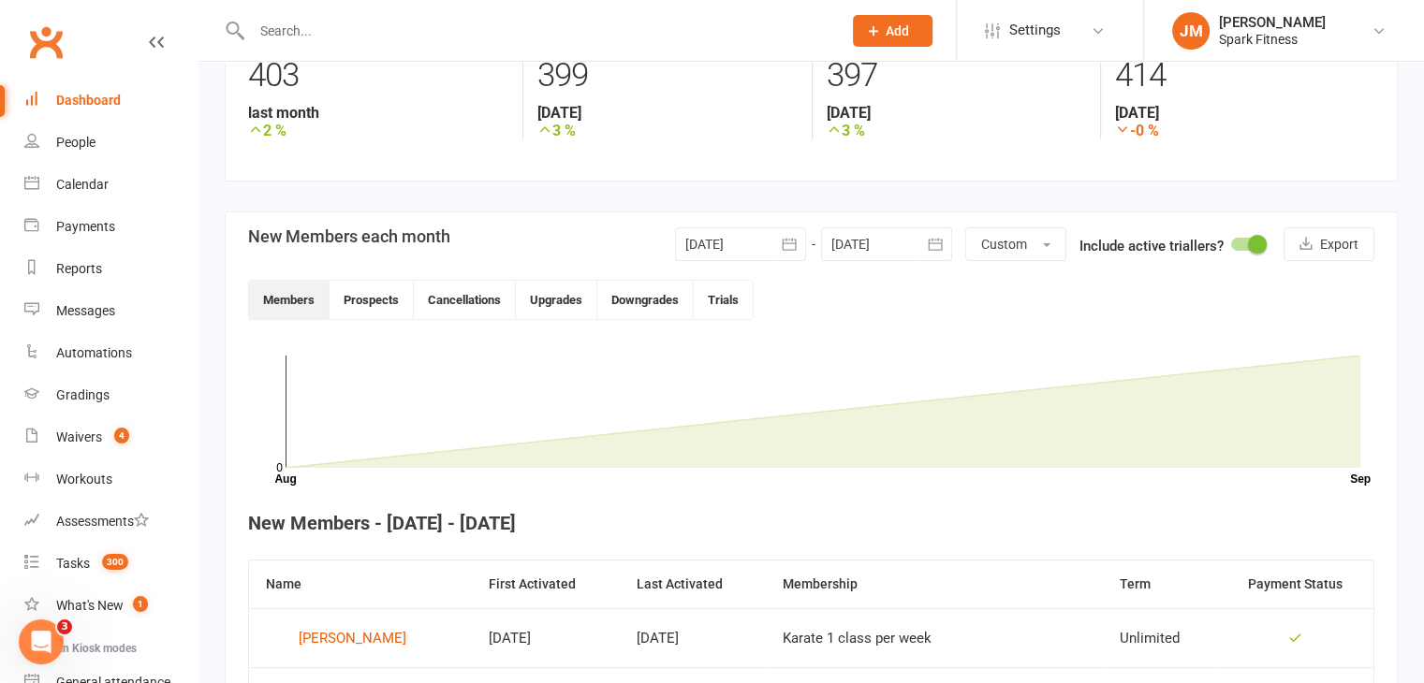
scroll to position [300, 0]
click at [363, 308] on button "Prospects" at bounding box center [372, 300] width 84 height 38
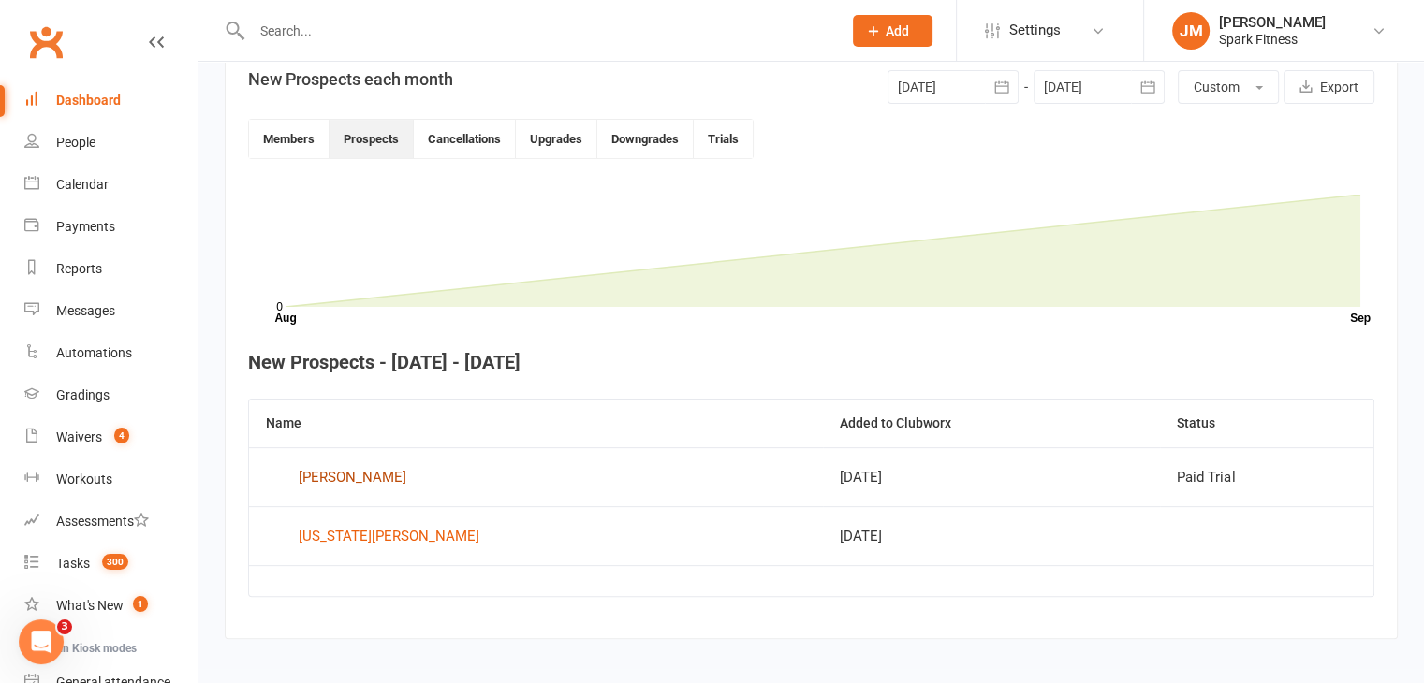
scroll to position [461, 0]
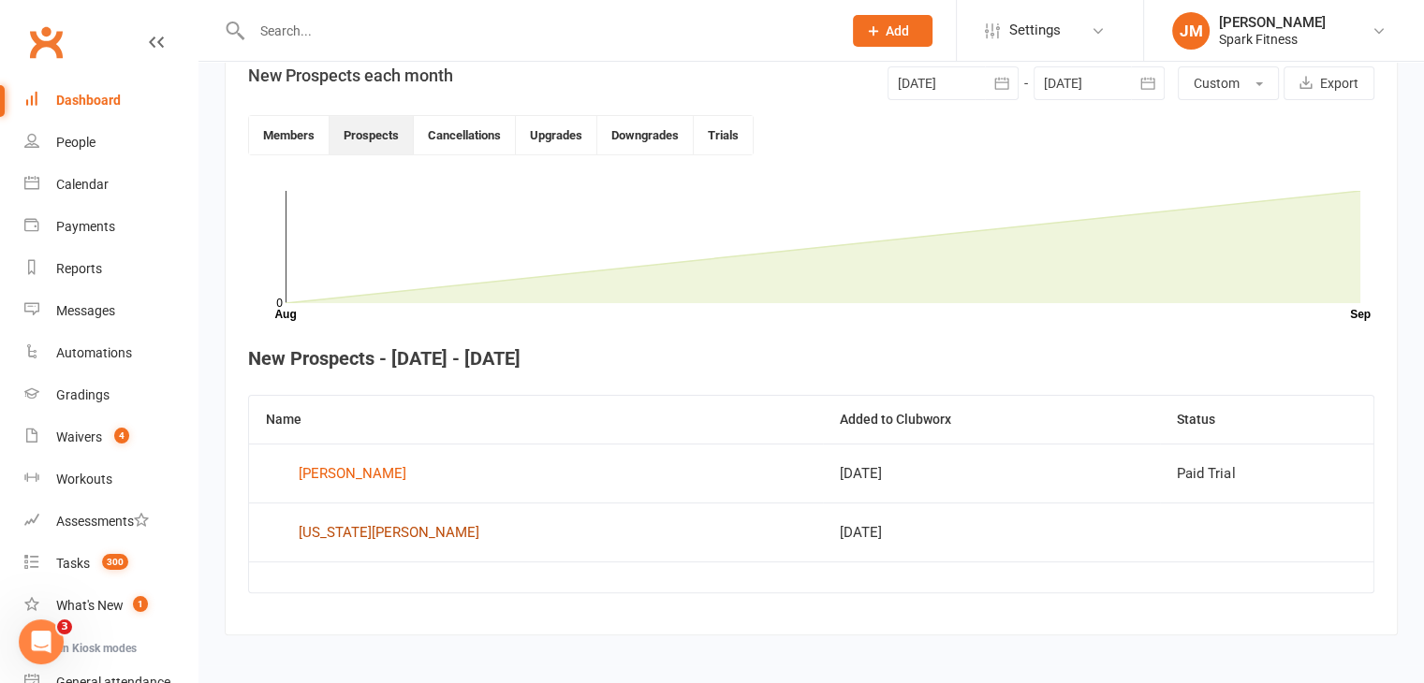
click at [330, 532] on div "Georgia Vico" at bounding box center [389, 533] width 181 height 28
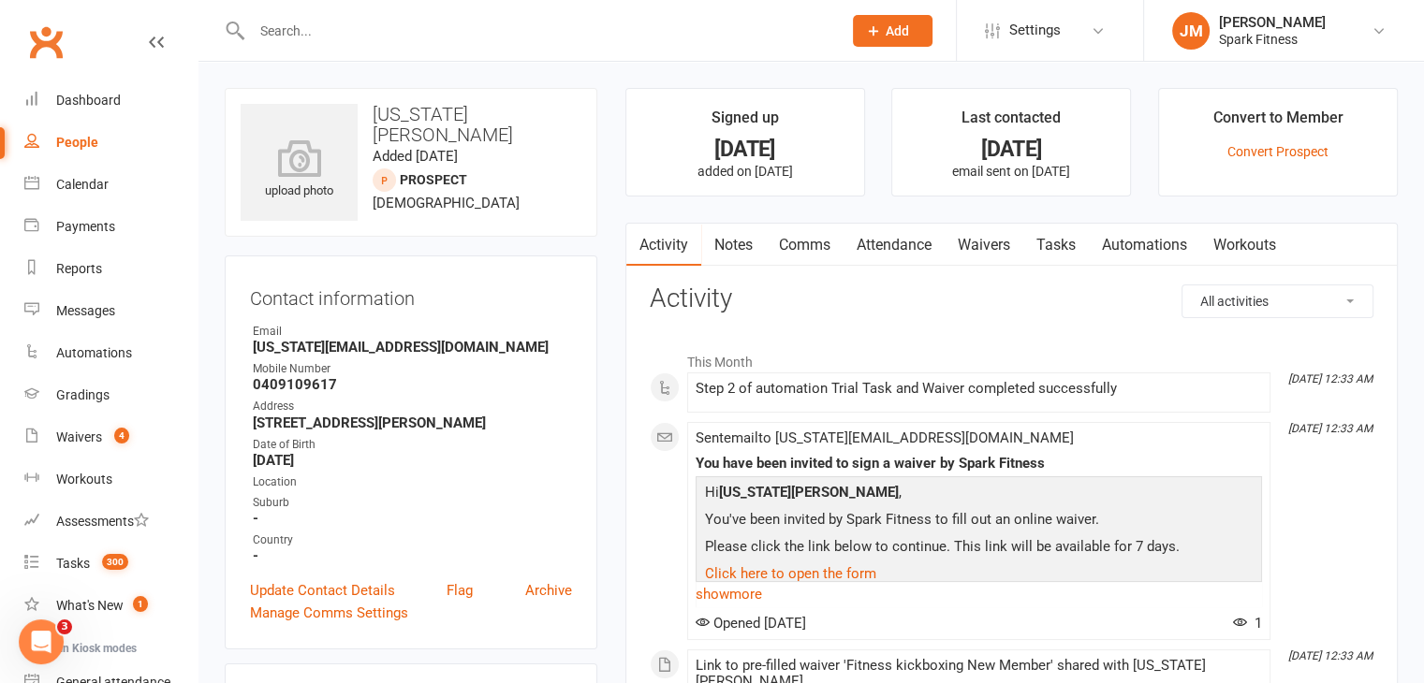
click at [923, 251] on link "Attendance" at bounding box center [893, 245] width 101 height 43
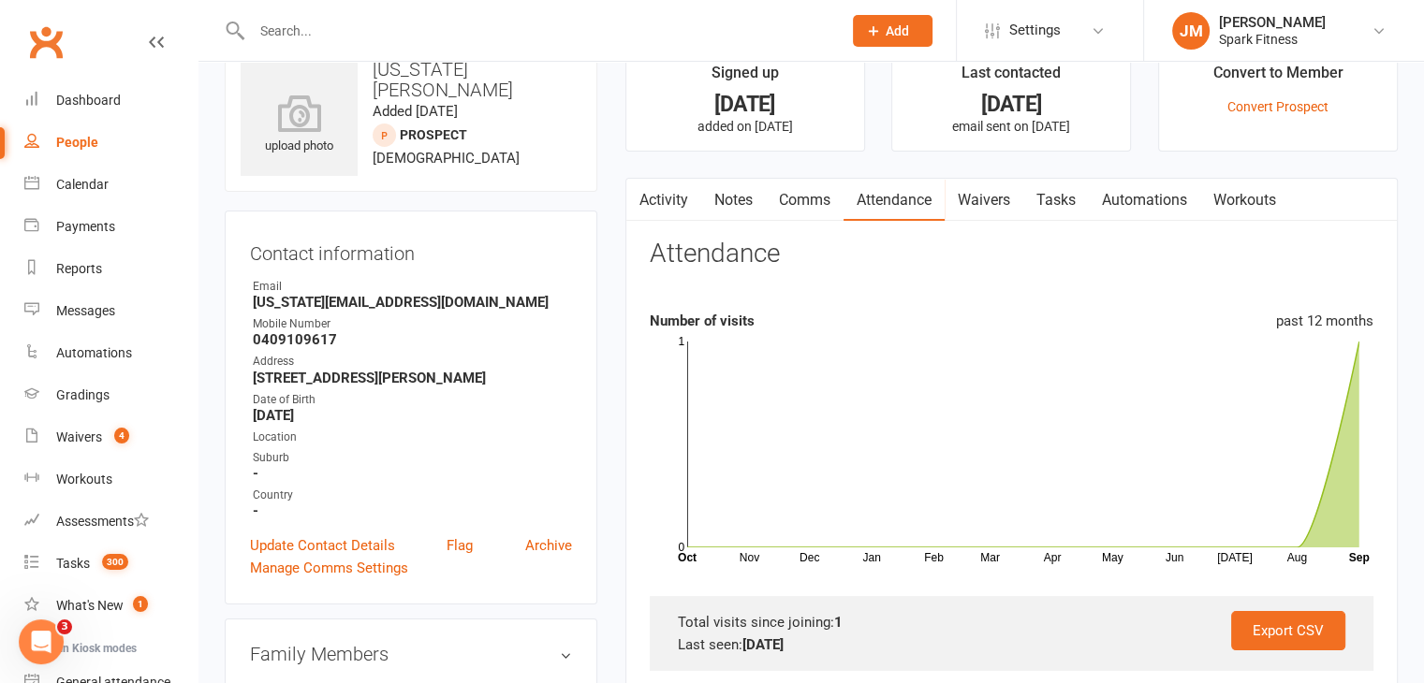
scroll to position [29, 0]
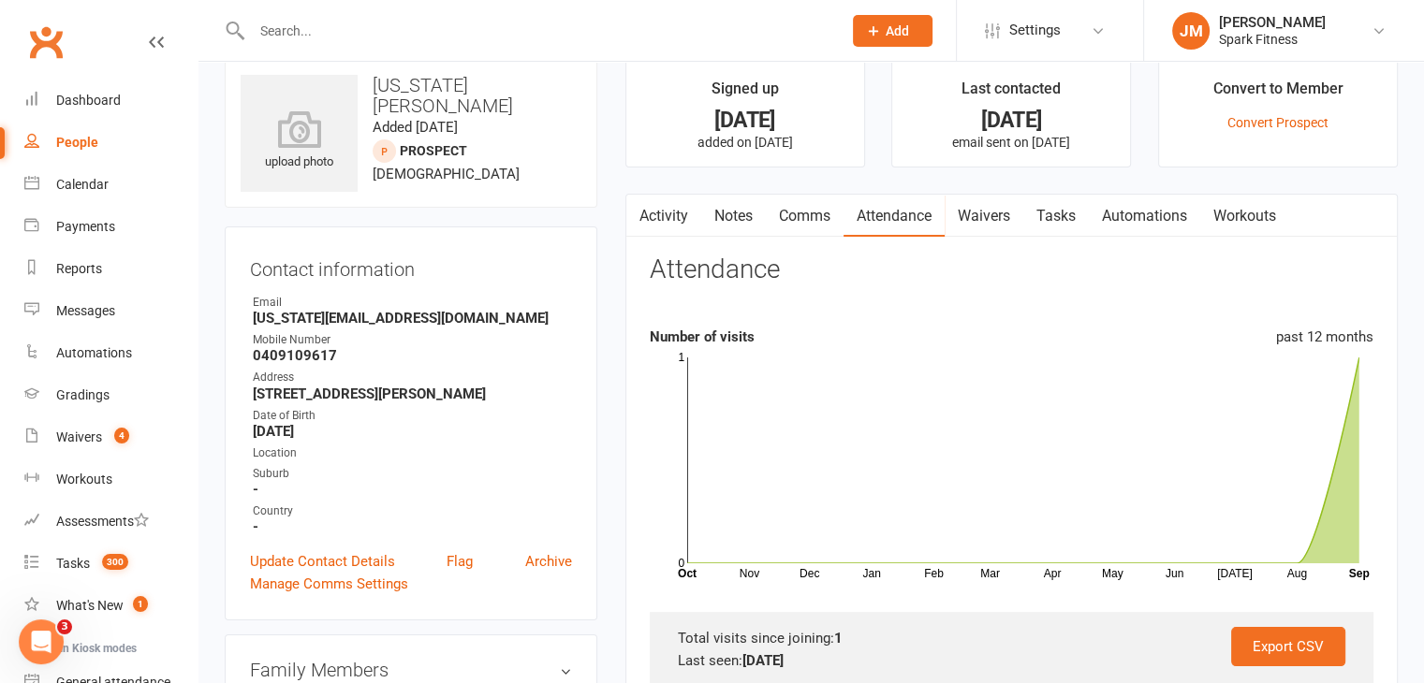
click at [330, 30] on input "text" at bounding box center [537, 31] width 582 height 26
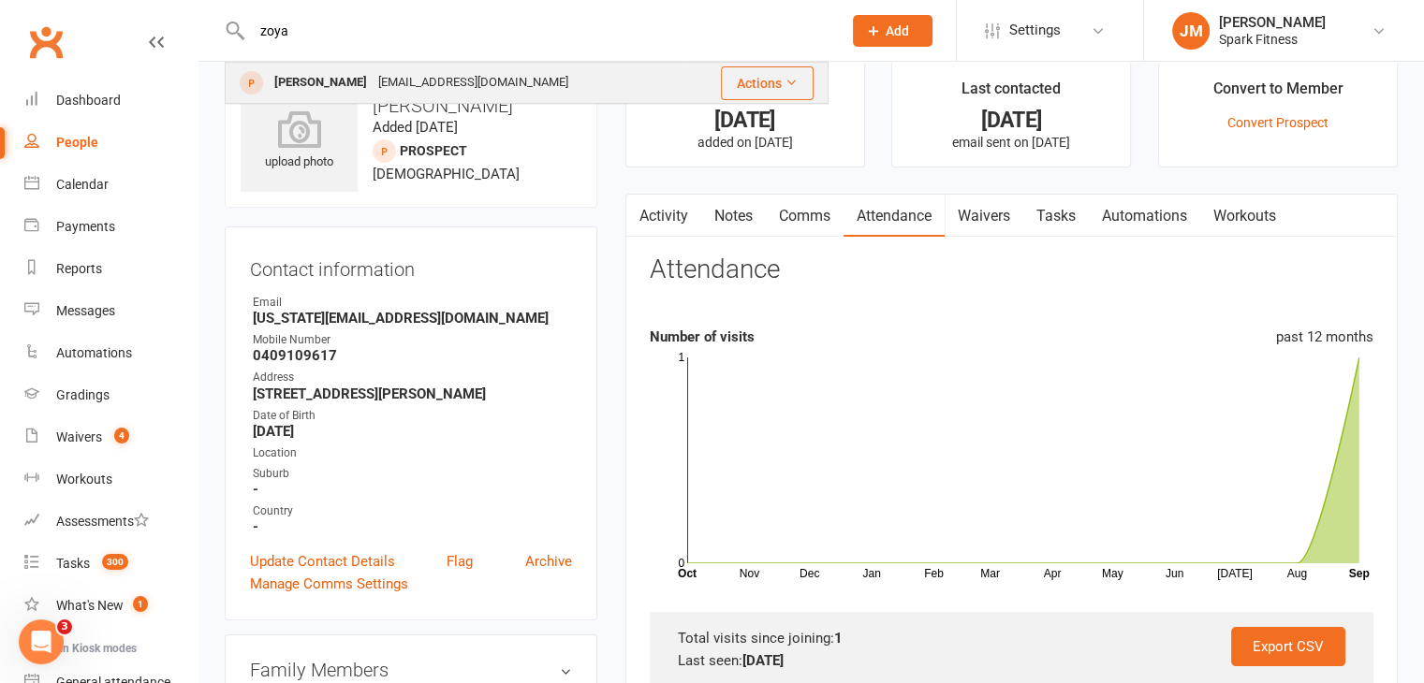
type input "zoya"
click at [419, 71] on div "mrs.atheralam@gmail.com" at bounding box center [473, 82] width 201 height 27
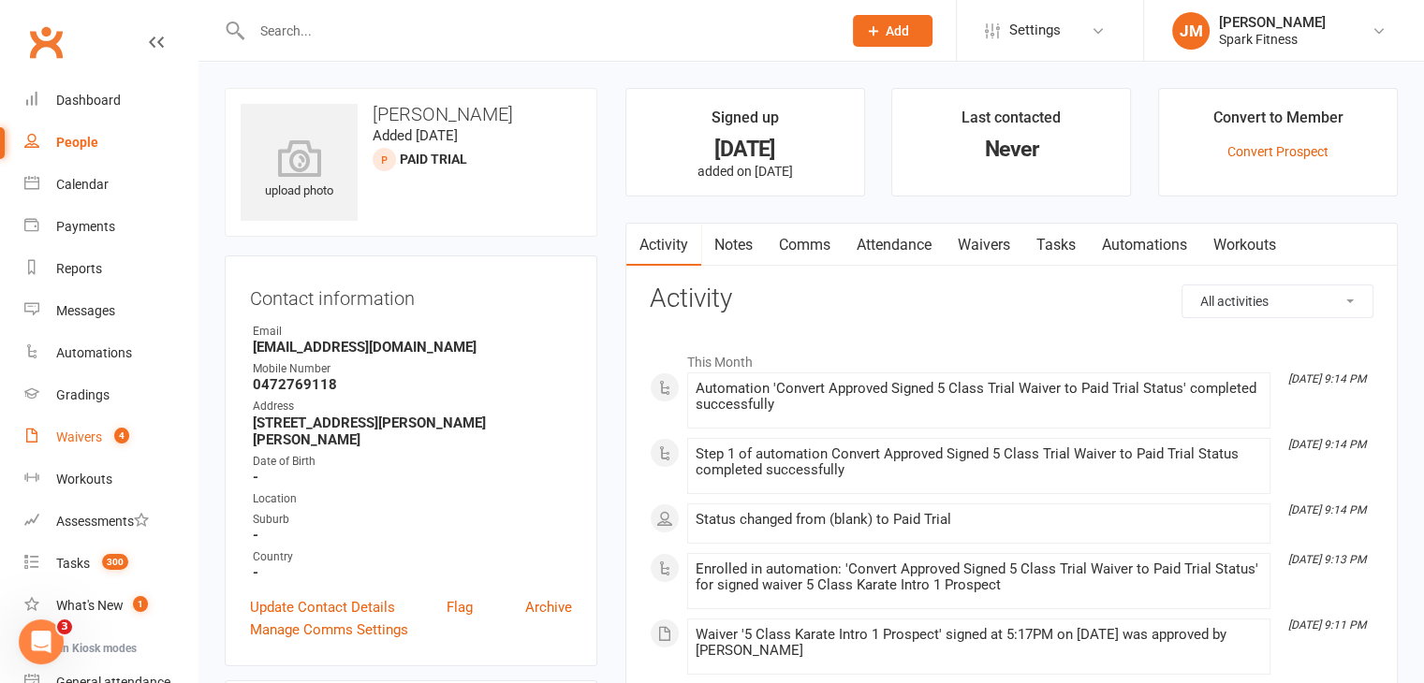
click at [58, 436] on div "Waivers" at bounding box center [79, 437] width 46 height 15
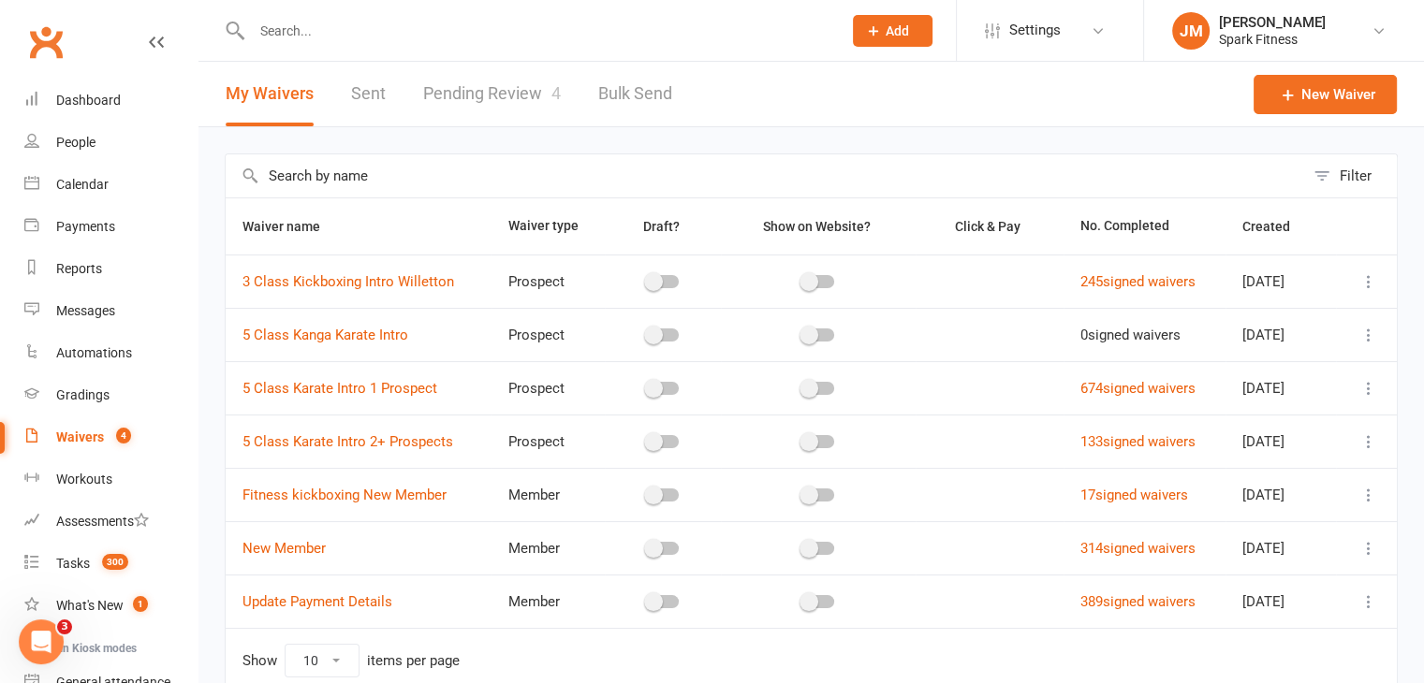
click at [506, 101] on link "Pending Review 4" at bounding box center [492, 94] width 138 height 65
select select "50"
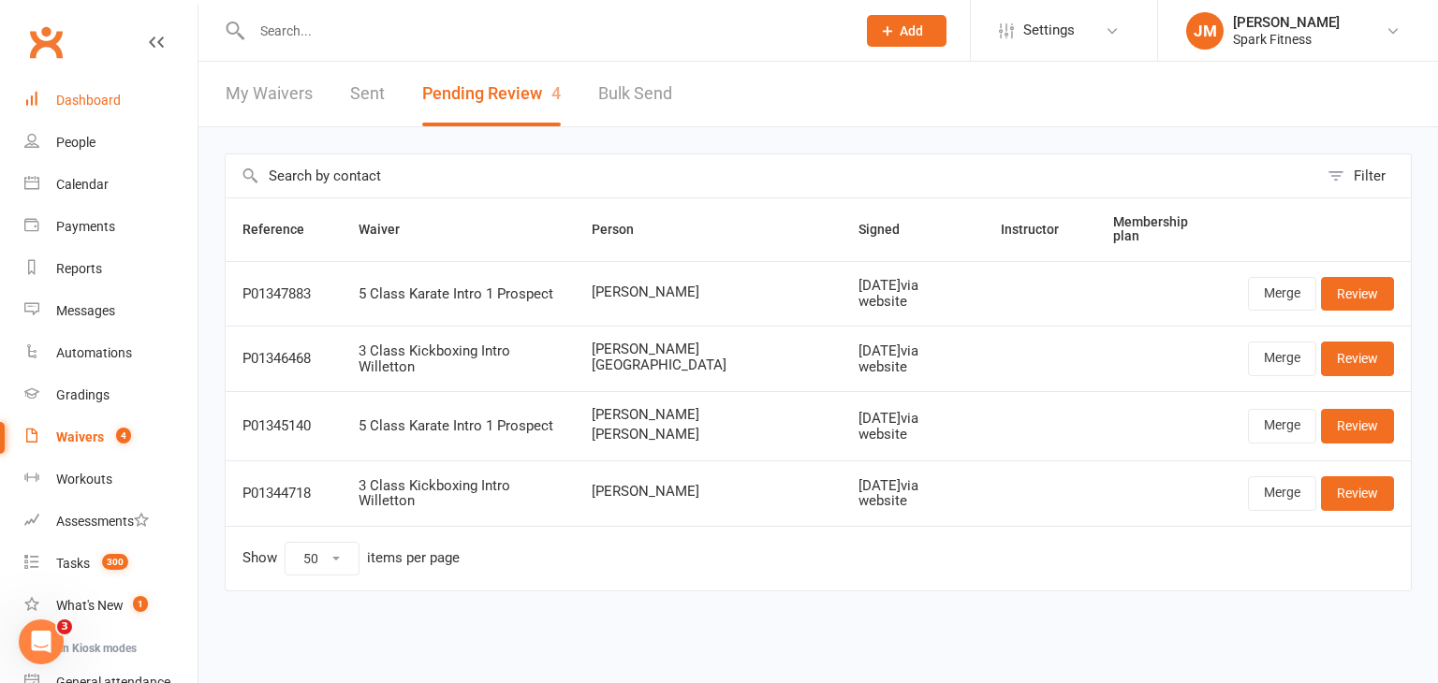
click at [100, 102] on div "Dashboard" at bounding box center [88, 100] width 65 height 15
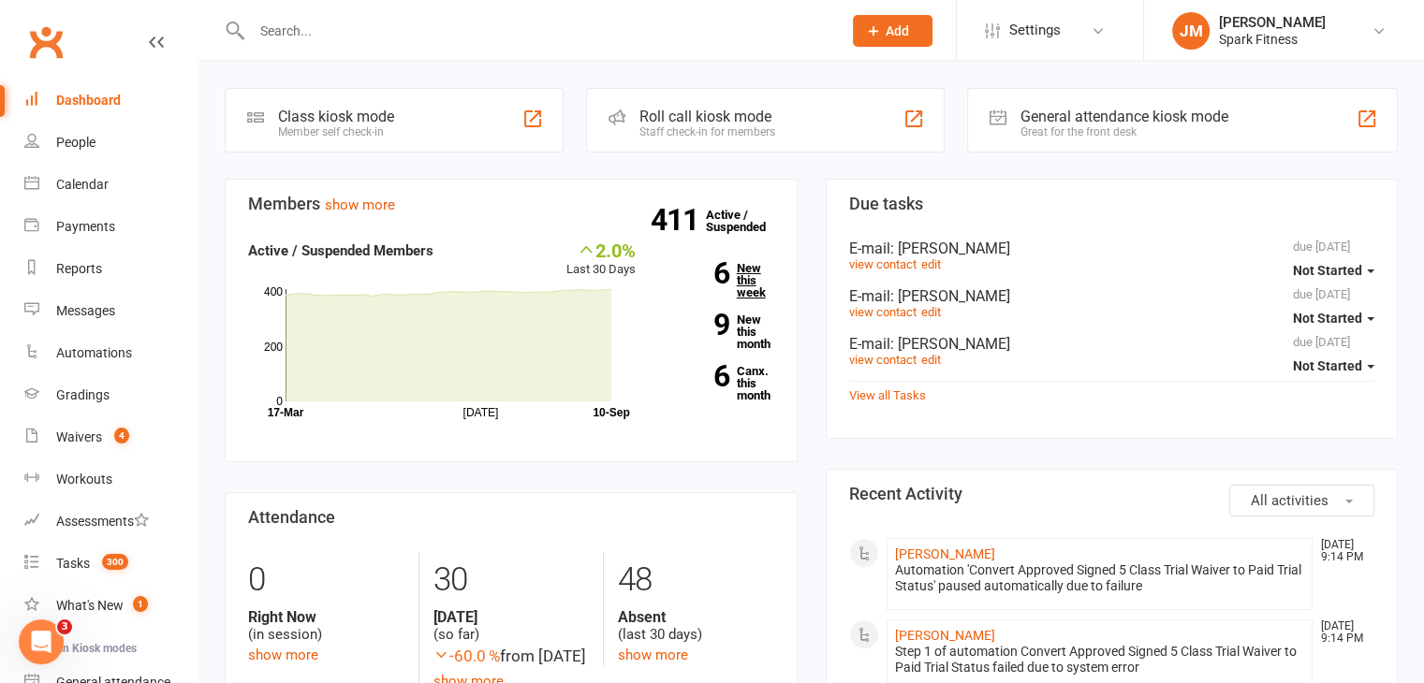
click at [722, 263] on strong "6" at bounding box center [697, 273] width 66 height 28
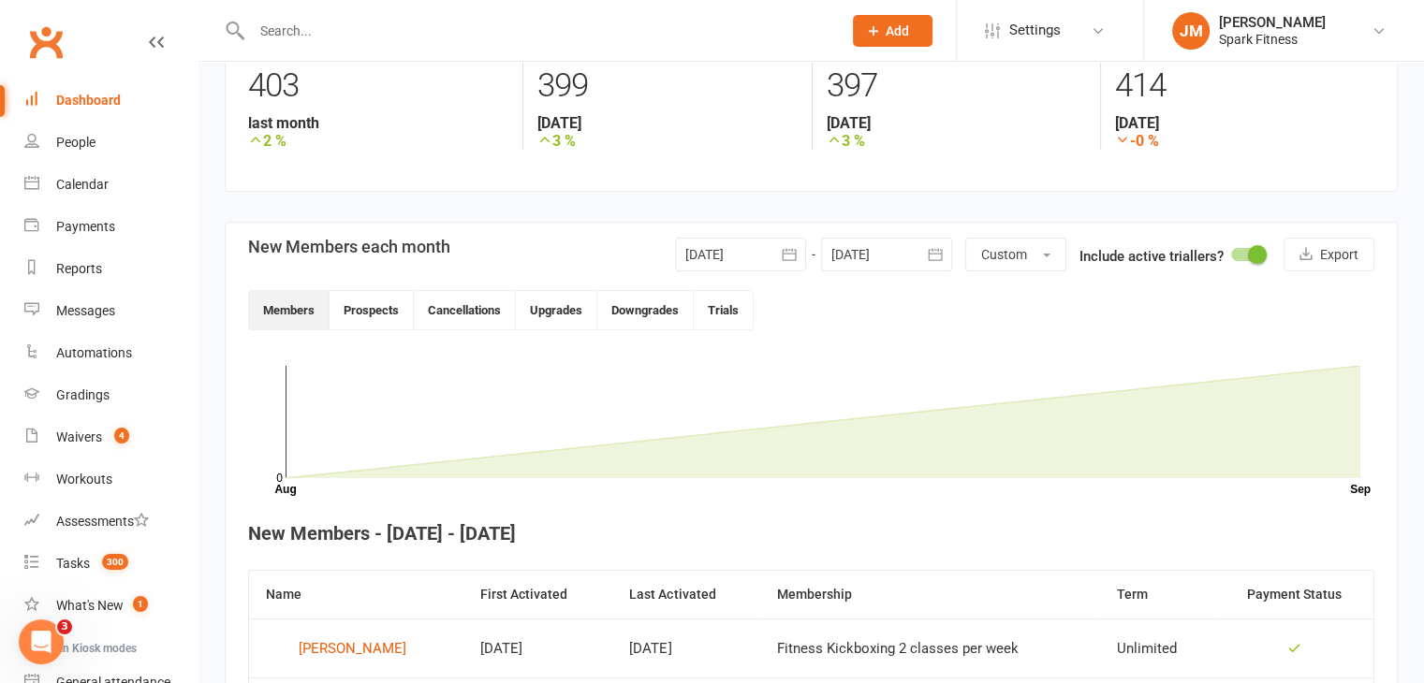
scroll to position [296, 0]
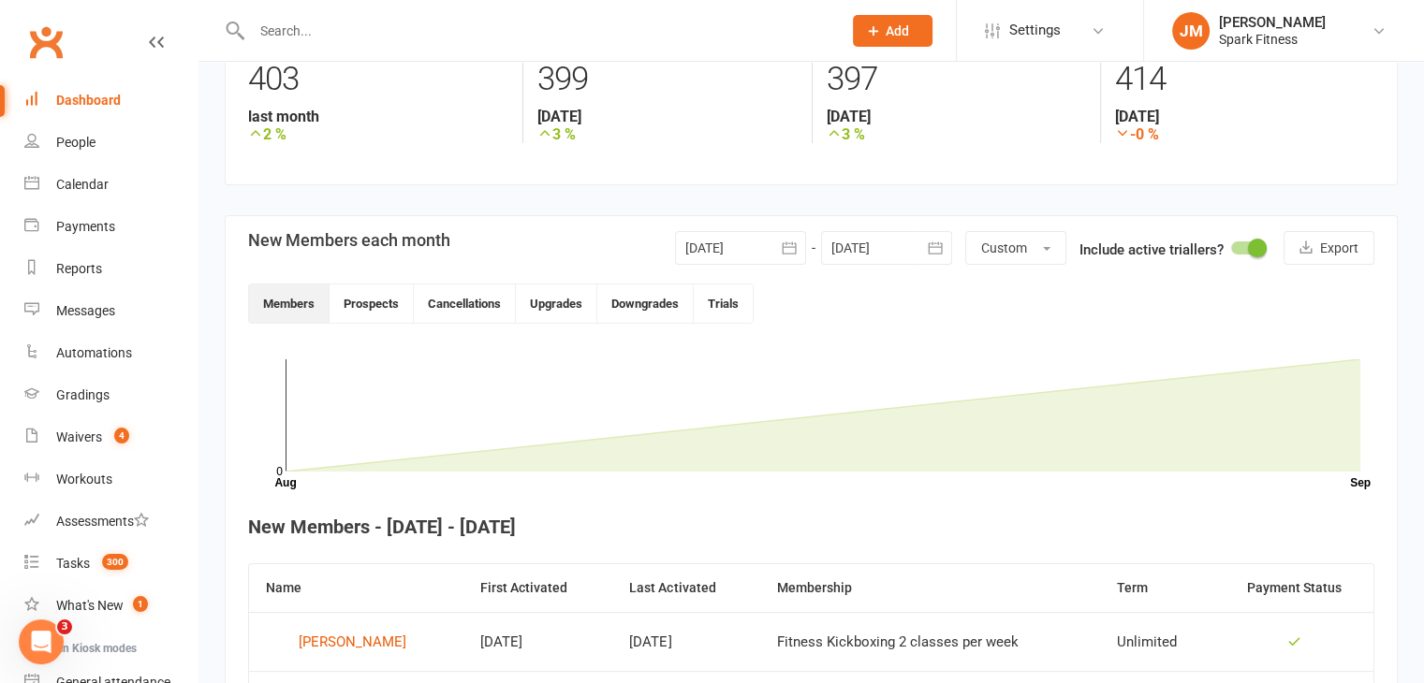
click at [738, 234] on div at bounding box center [740, 248] width 131 height 34
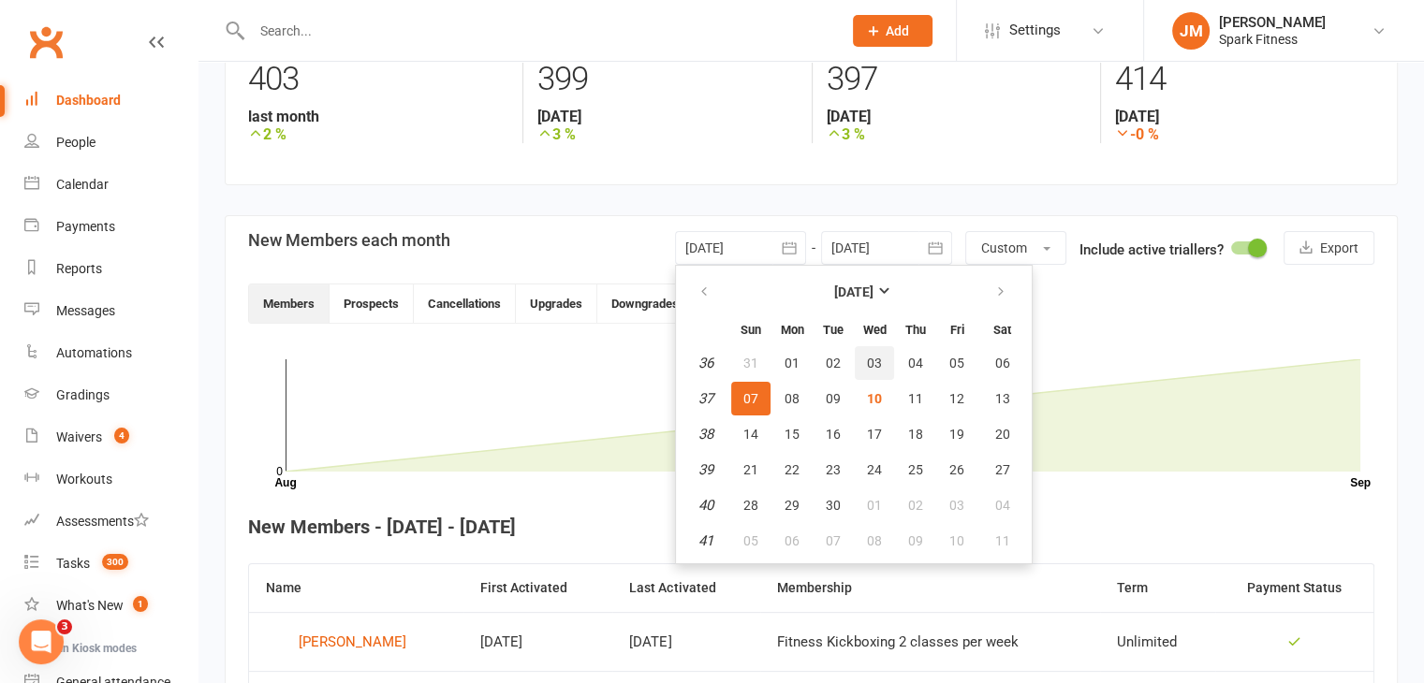
click at [881, 358] on button "03" at bounding box center [874, 363] width 39 height 34
type input "03 Sep 2025"
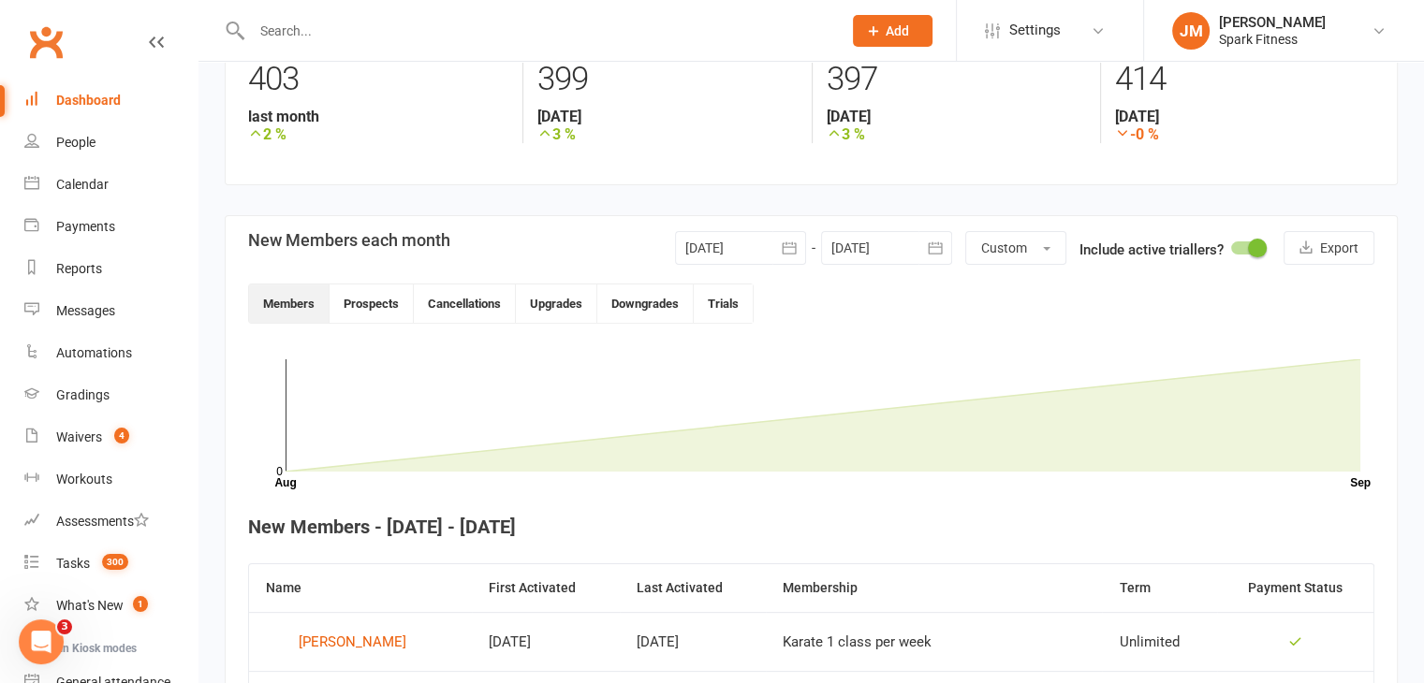
click at [858, 244] on div at bounding box center [886, 248] width 131 height 34
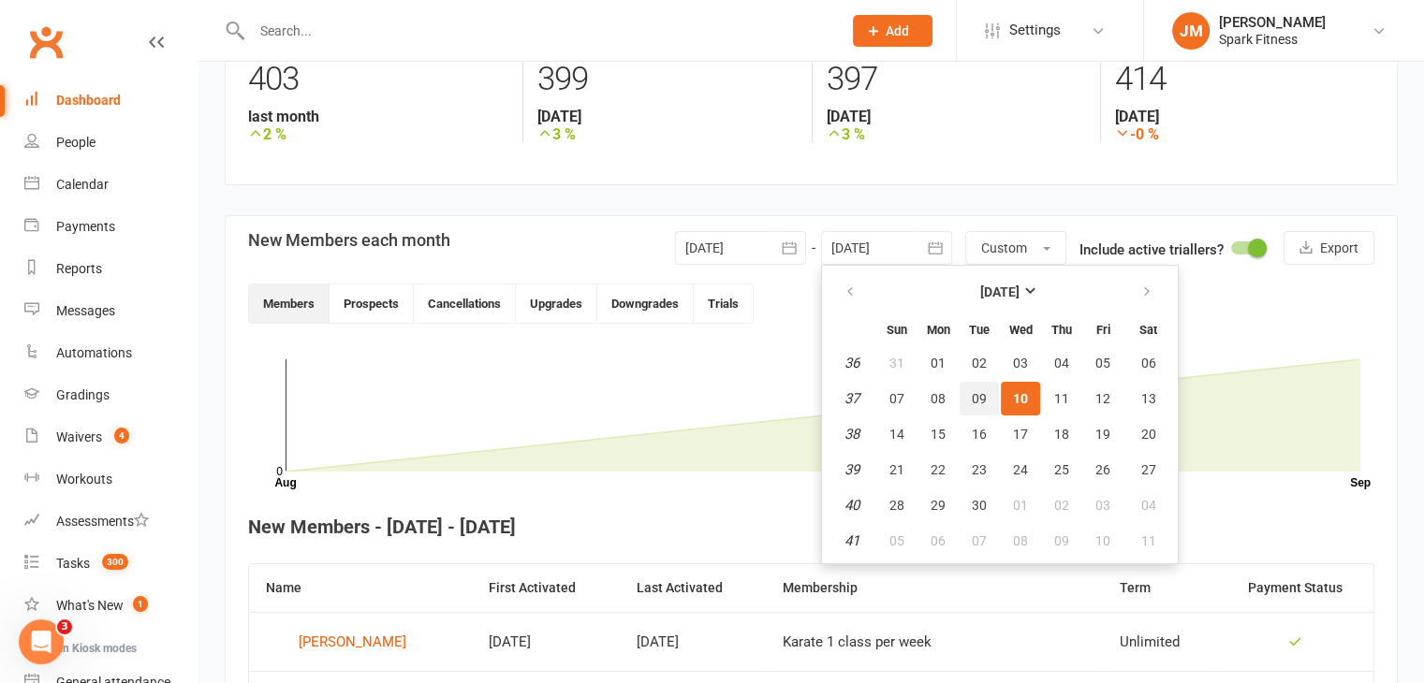
click at [966, 394] on button "09" at bounding box center [979, 399] width 39 height 34
type input "09 Sep 2025"
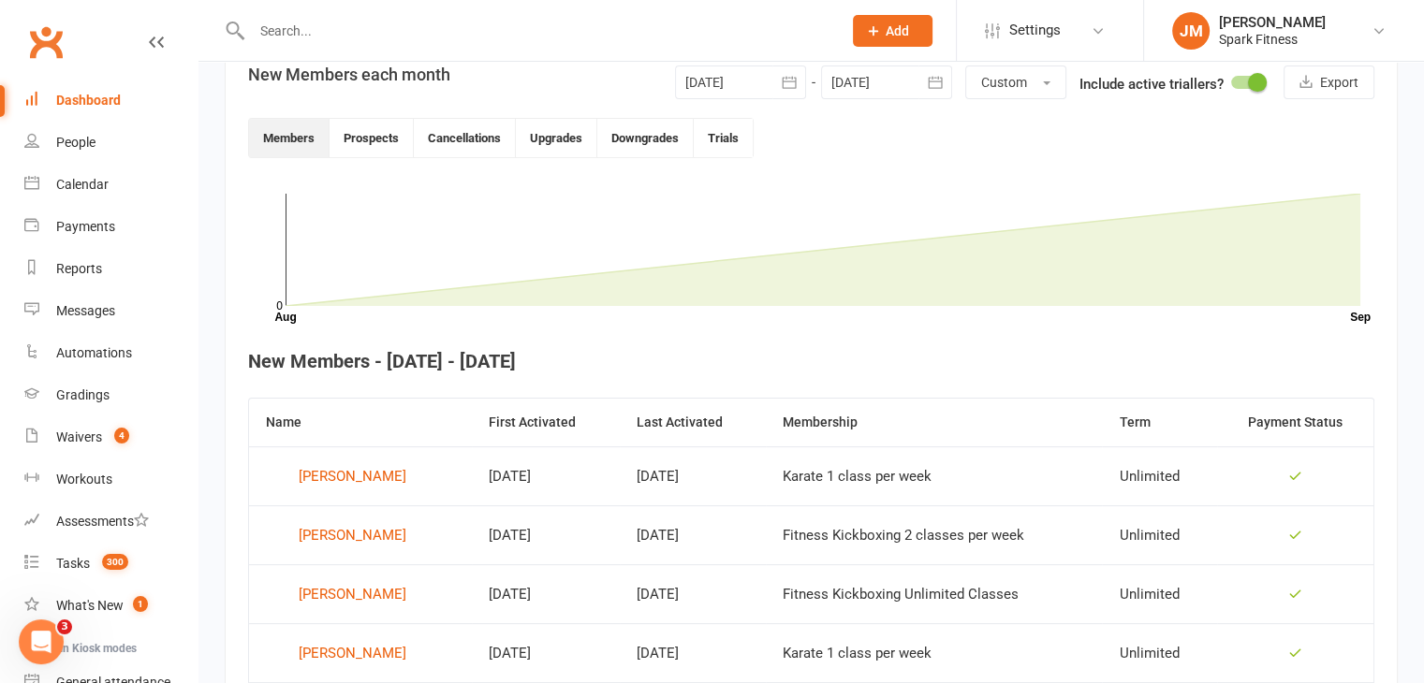
scroll to position [381, 0]
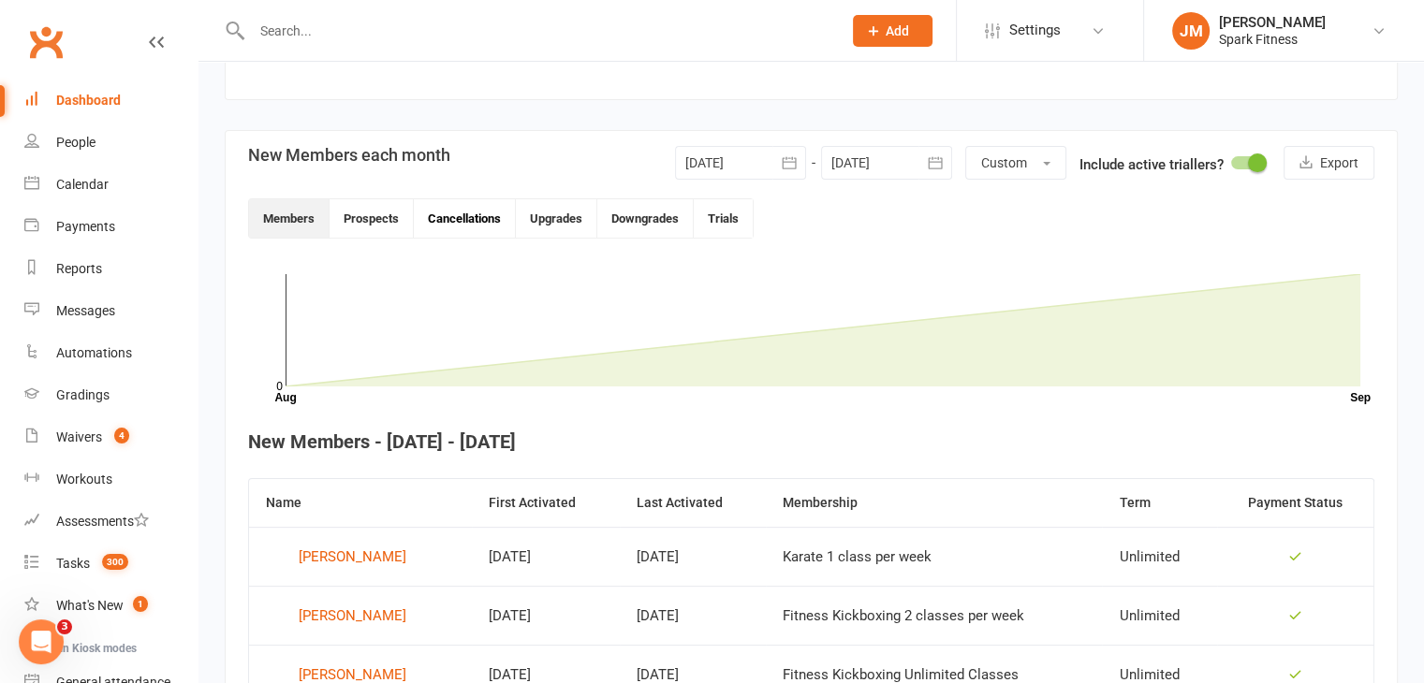
click at [453, 199] on button "Cancellations" at bounding box center [465, 218] width 102 height 38
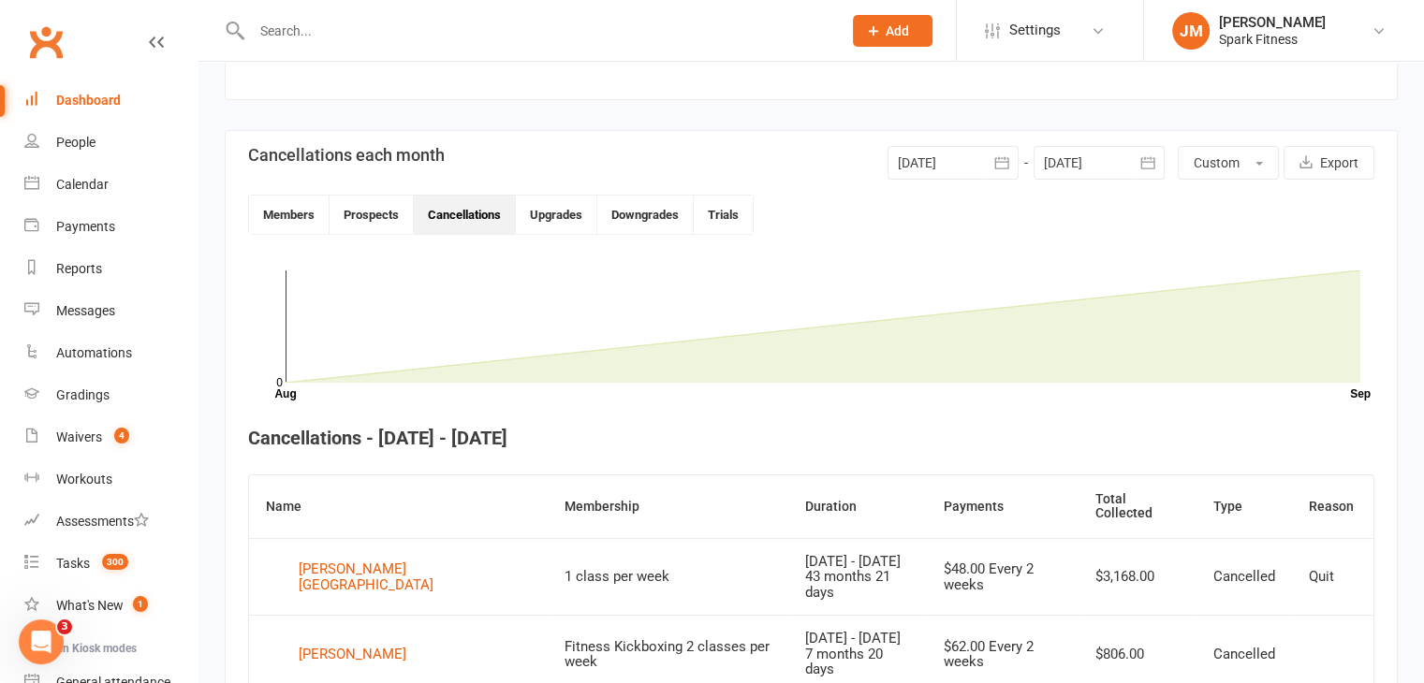
click at [460, 212] on button "Cancellations" at bounding box center [465, 215] width 102 height 38
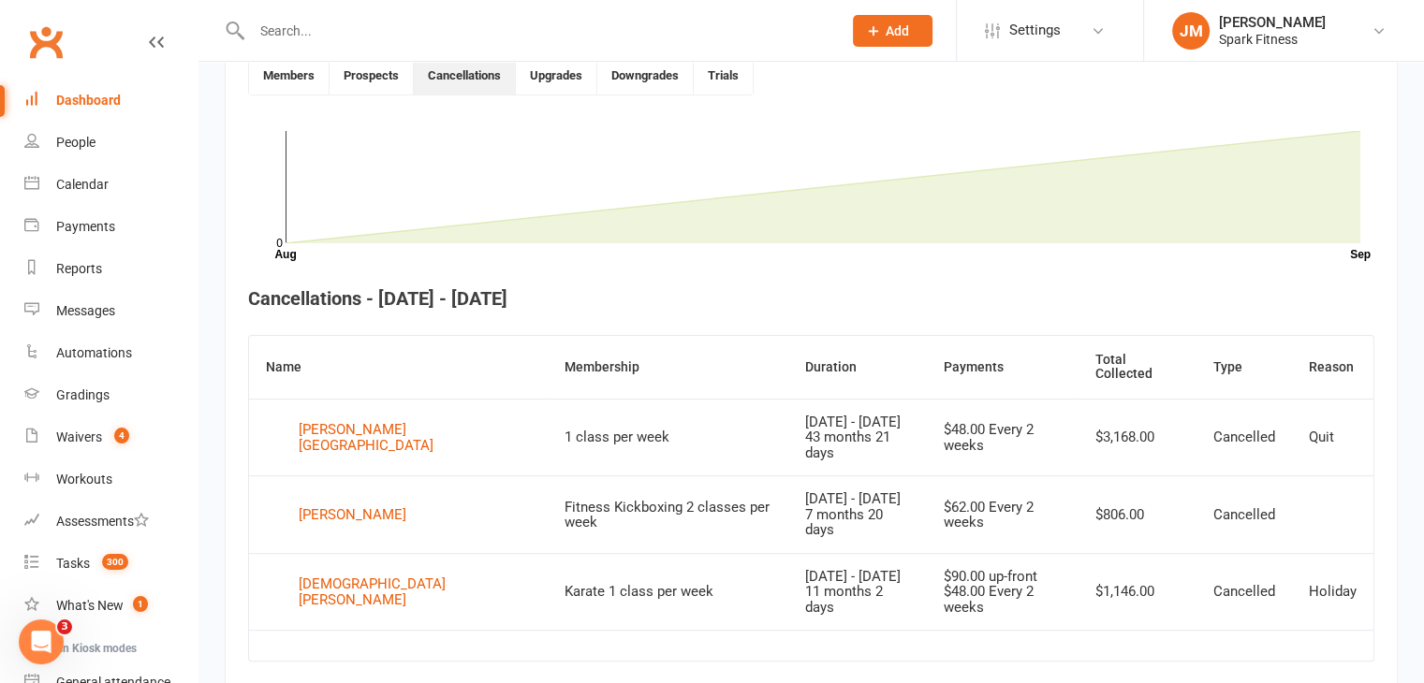
scroll to position [535, 0]
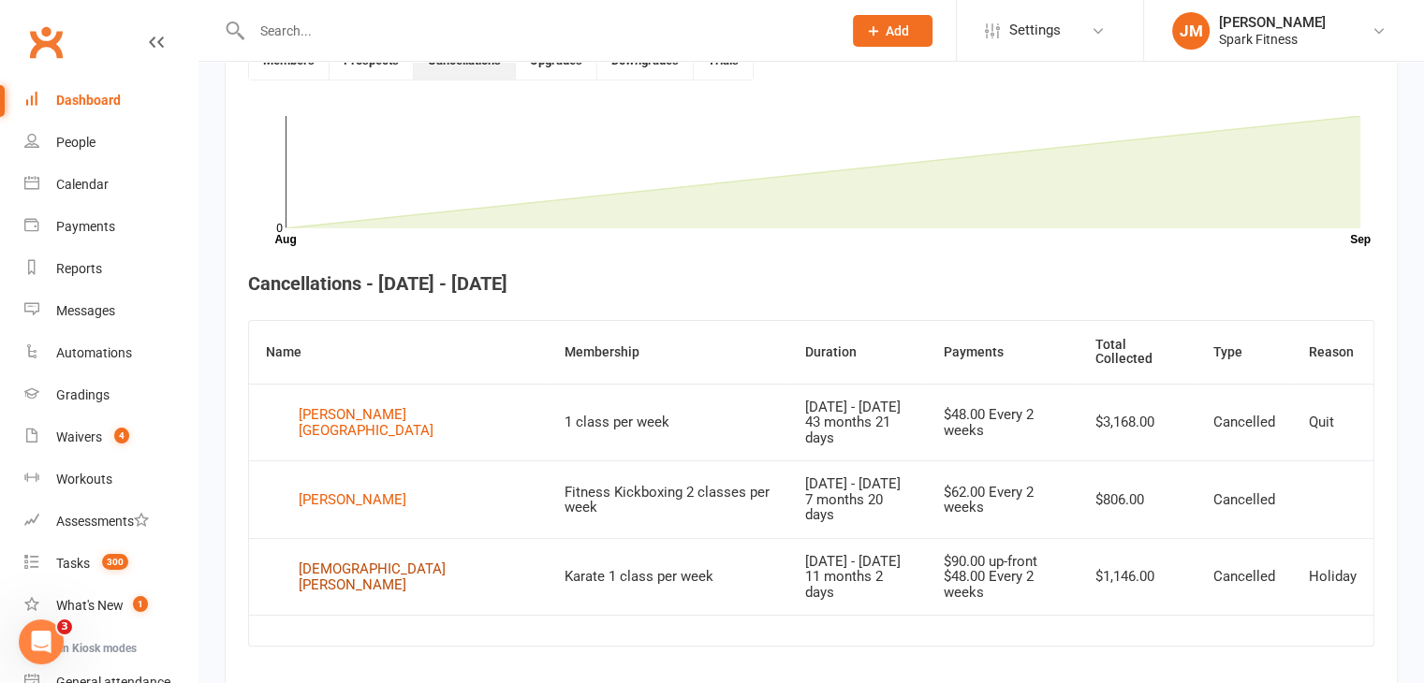
click at [379, 562] on div "Zephaniah Quinnell" at bounding box center [415, 577] width 232 height 31
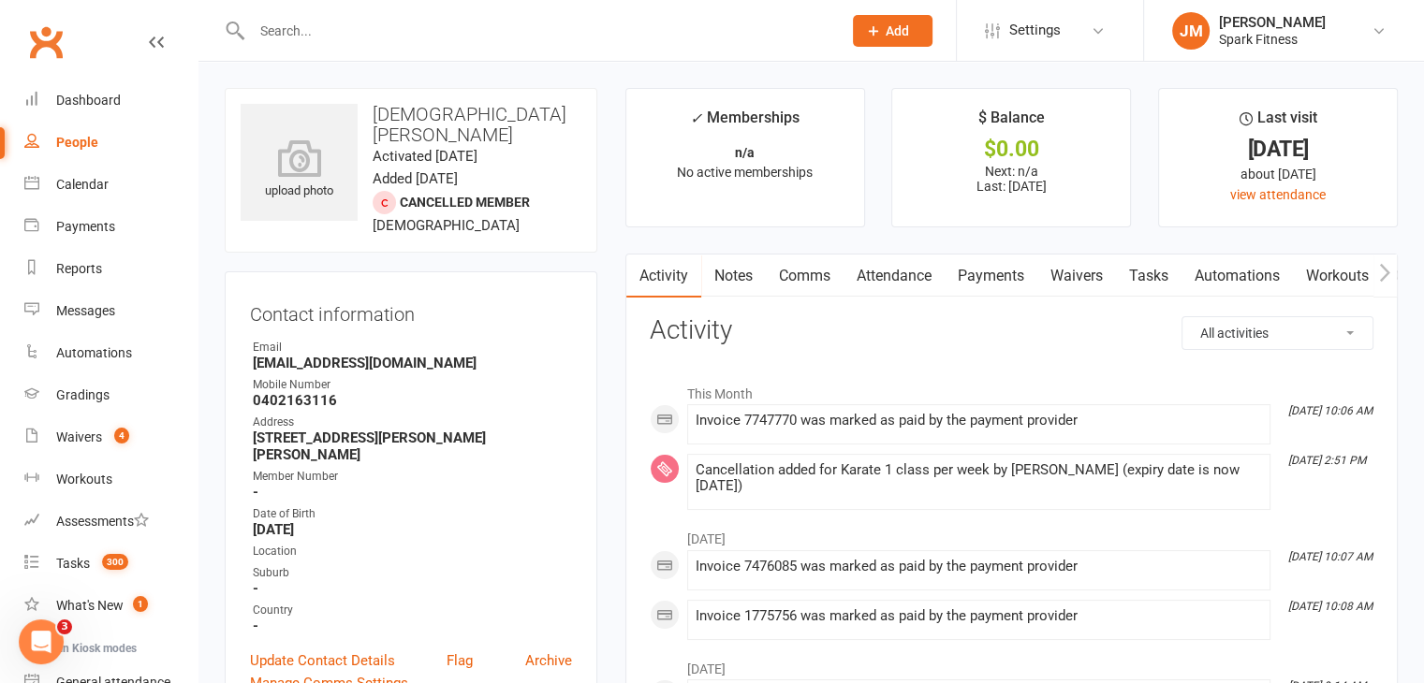
click at [897, 273] on link "Attendance" at bounding box center [893, 276] width 101 height 43
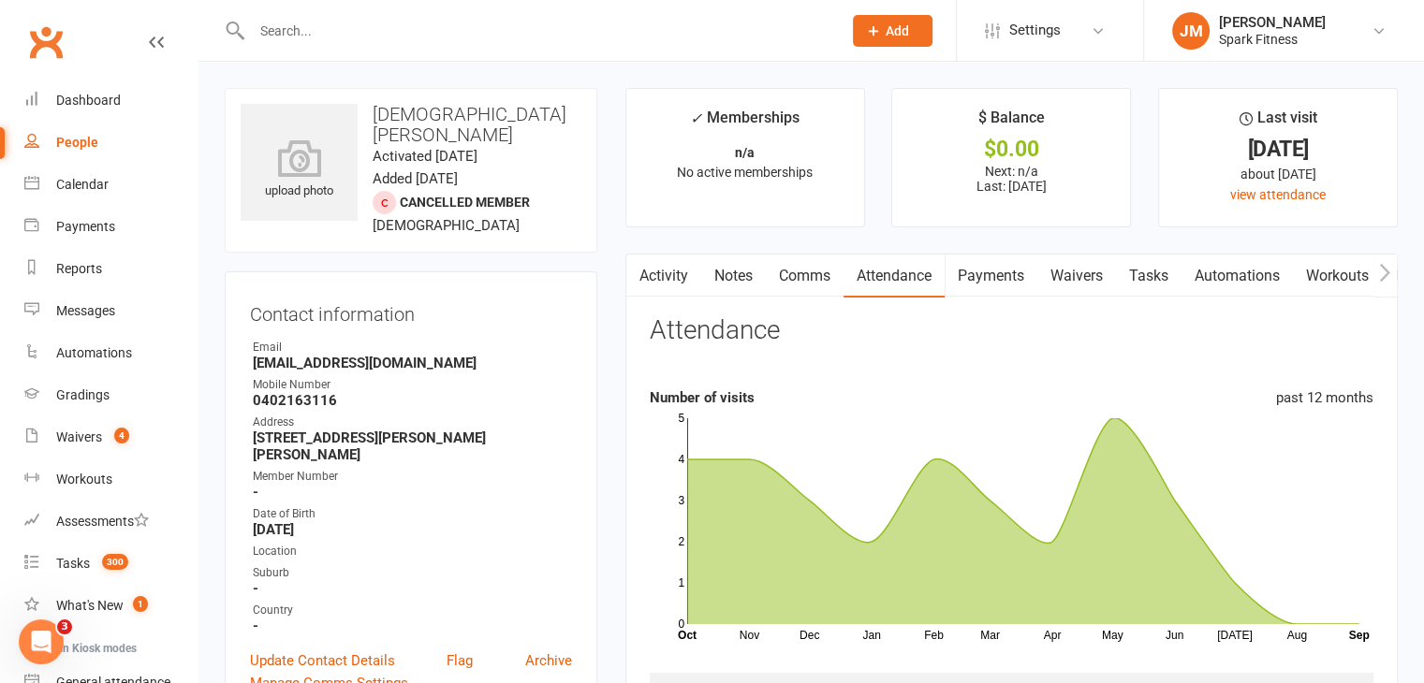
click at [285, 34] on input "text" at bounding box center [537, 31] width 582 height 26
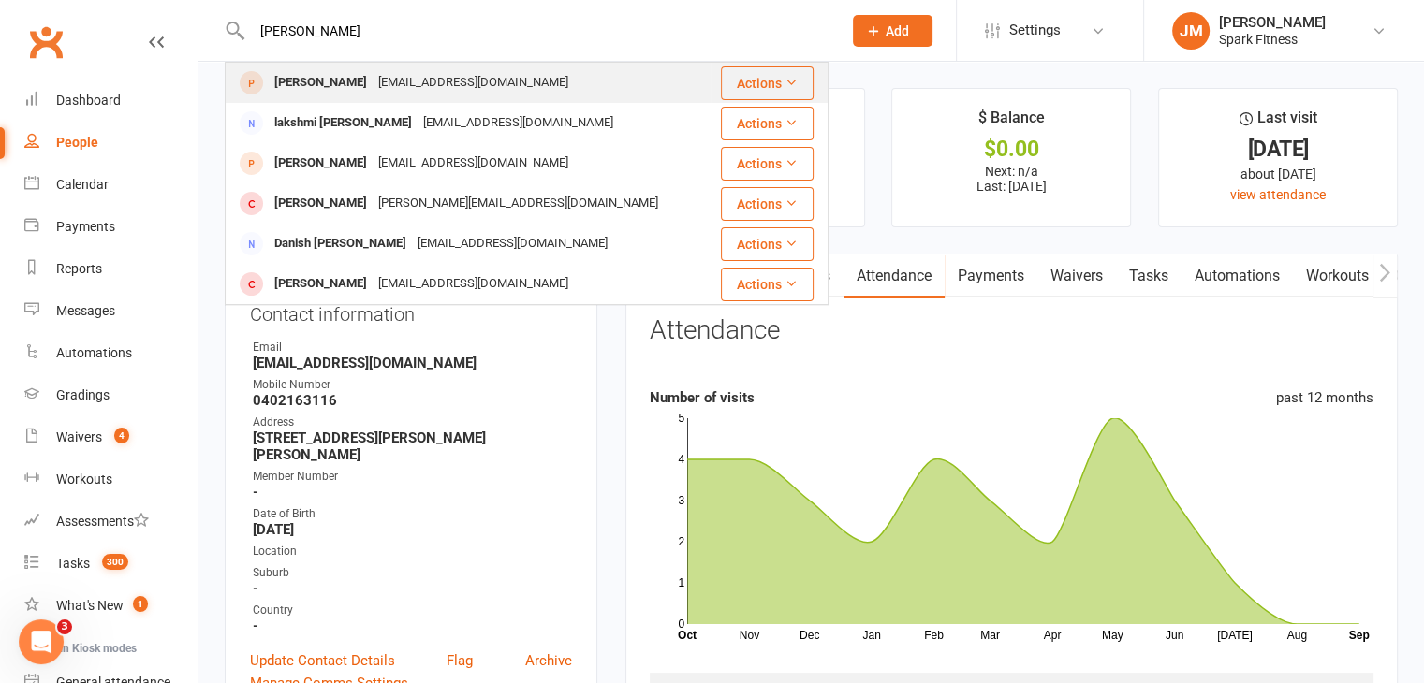
type input "daksh"
click at [373, 77] on div "kamiachetananeja@gmail.com" at bounding box center [473, 82] width 201 height 27
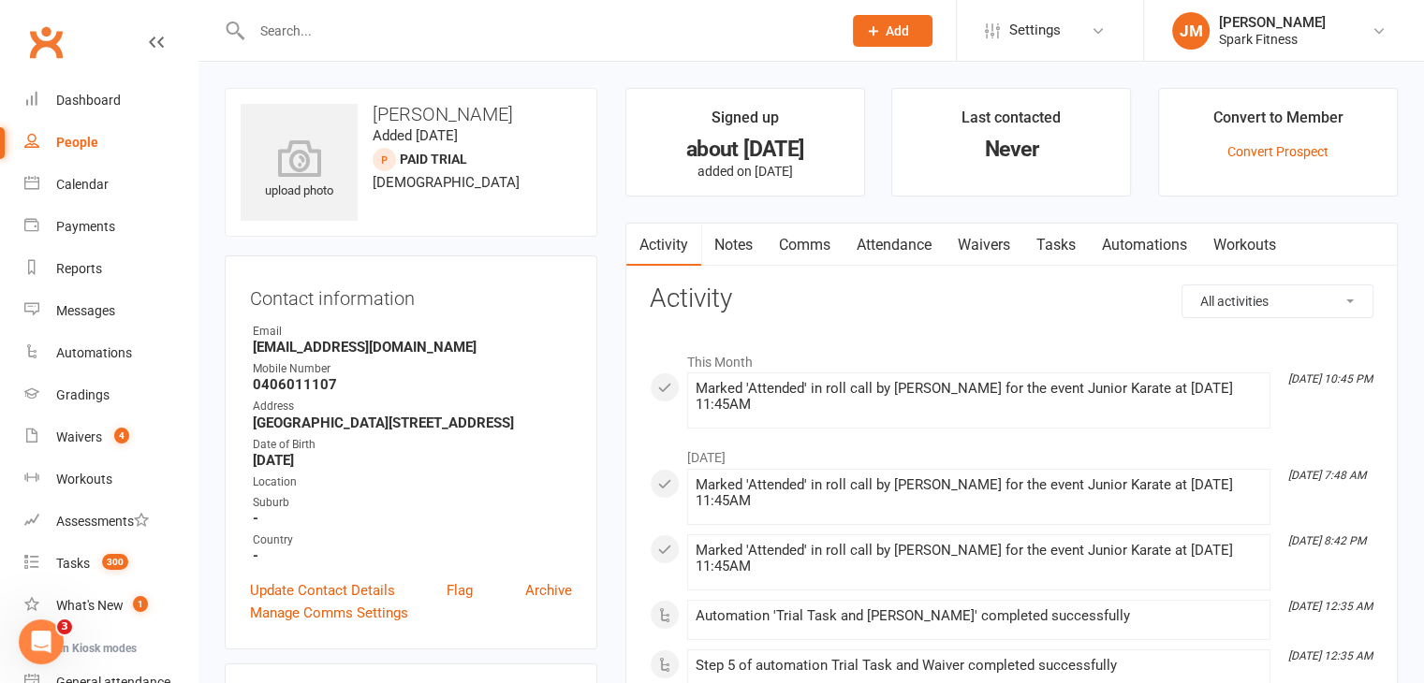
click at [921, 260] on link "Attendance" at bounding box center [893, 245] width 101 height 43
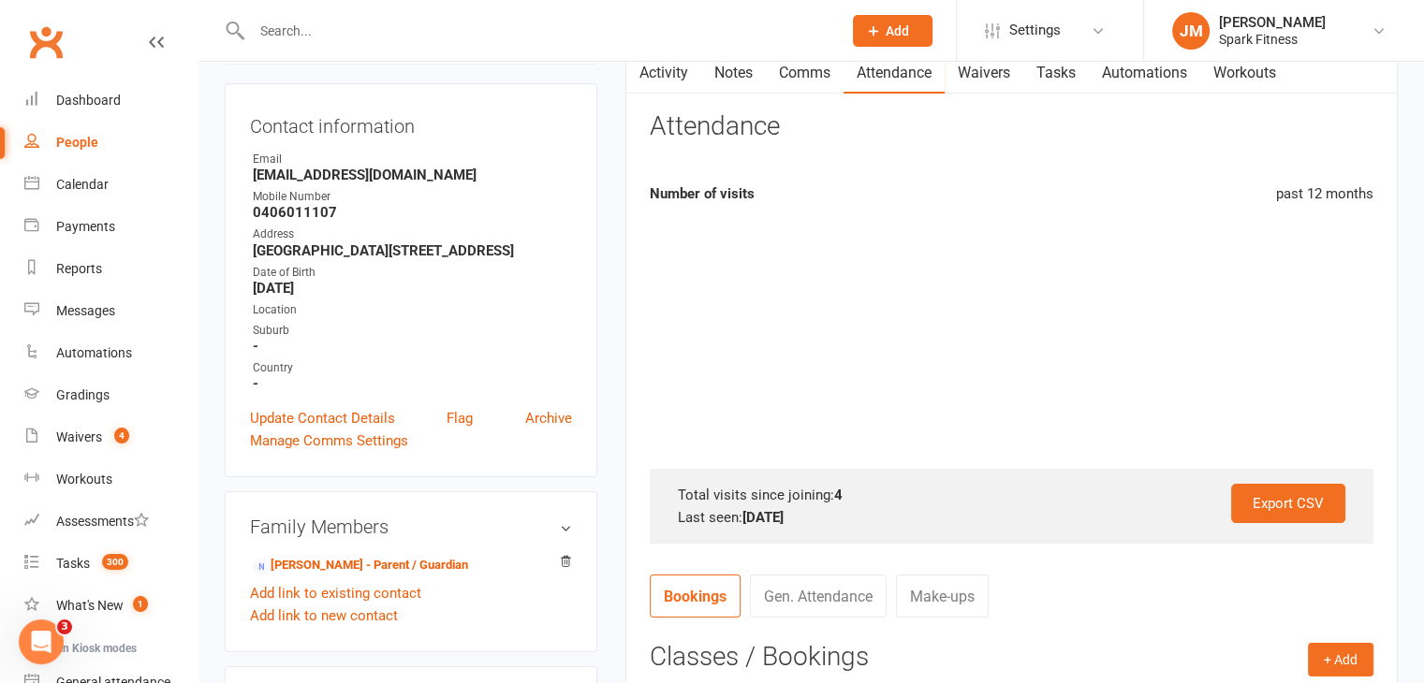
scroll to position [176, 0]
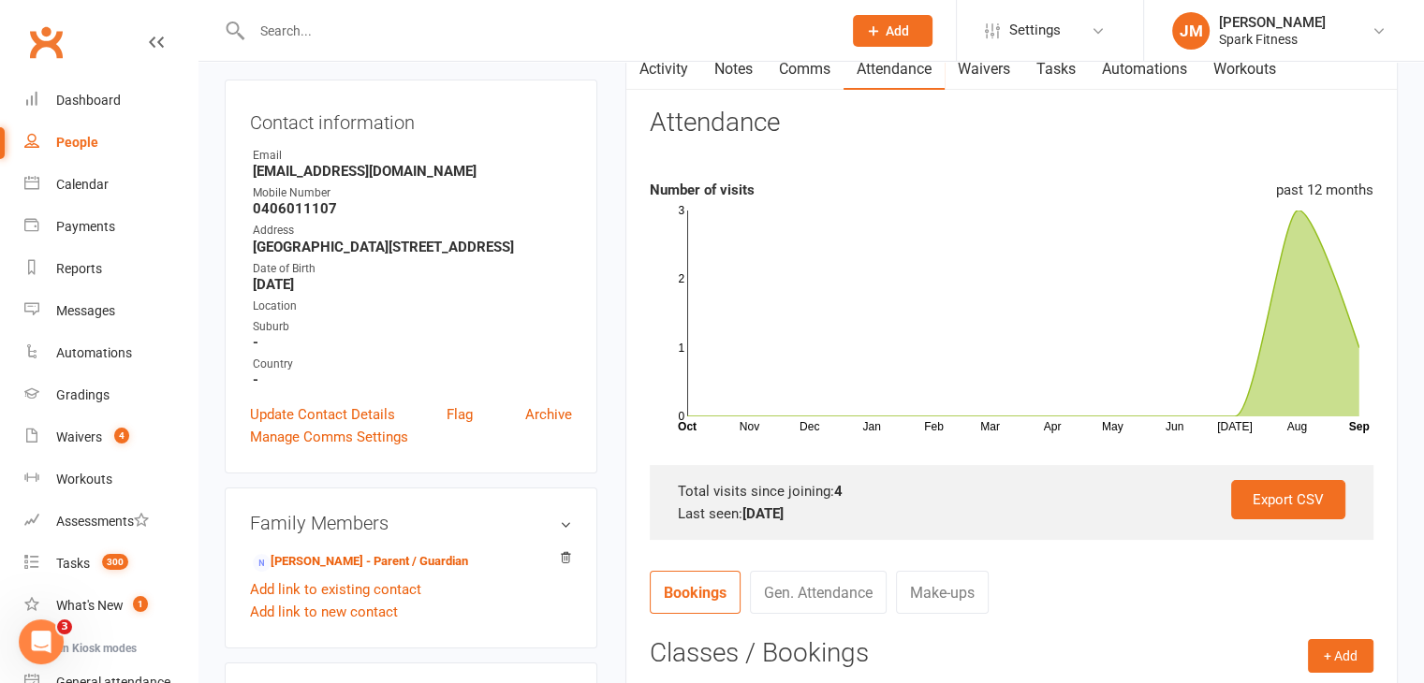
drag, startPoint x: 472, startPoint y: 162, endPoint x: 224, endPoint y: 172, distance: 248.3
click at [224, 172] on div "upload photo Daksh Aneja Added 4 August, 2025 Paid Trial prospect 9 years old C…" at bounding box center [411, 672] width 401 height 1520
drag, startPoint x: 461, startPoint y: 172, endPoint x: 236, endPoint y: 176, distance: 224.7
click at [236, 176] on div "Contact information Owner Email kamiachetananeja@gmail.com Mobile Number 040601…" at bounding box center [411, 277] width 373 height 394
copy strong "kamiachetananeja@gmail.com"
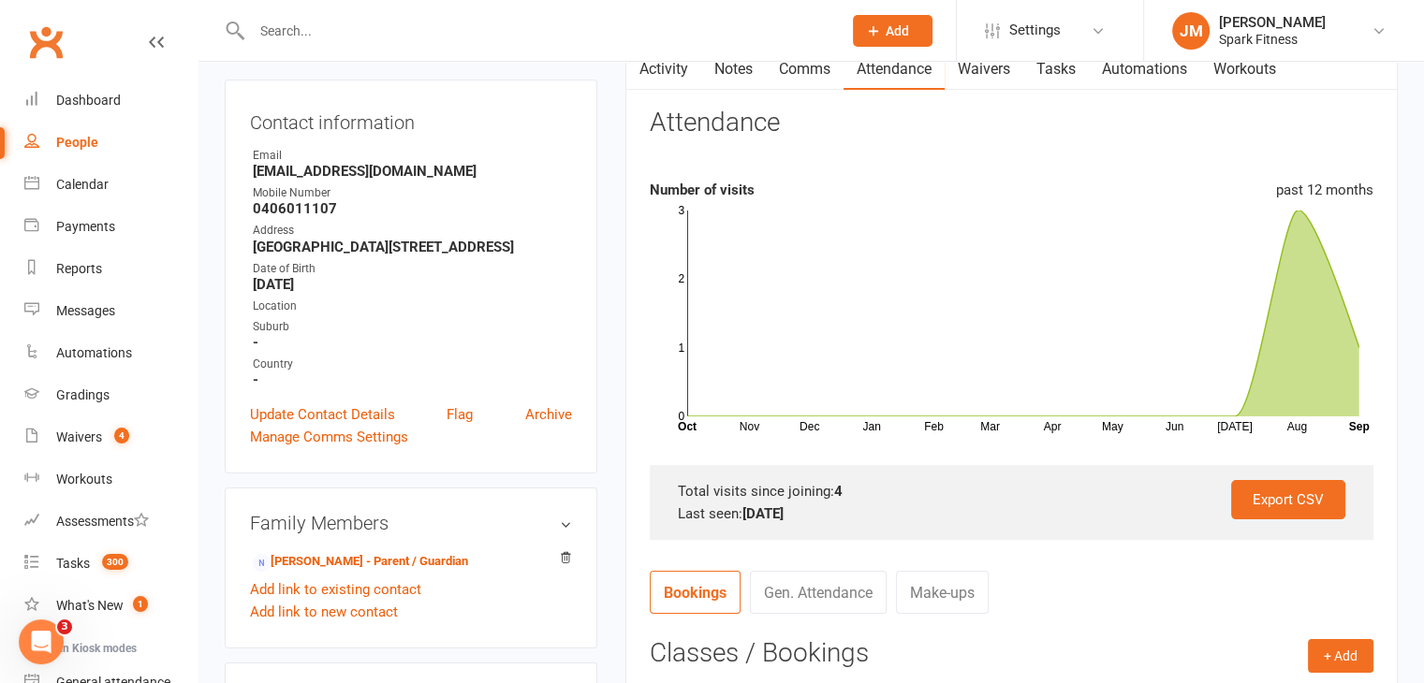
click at [355, 35] on input "text" at bounding box center [537, 31] width 582 height 26
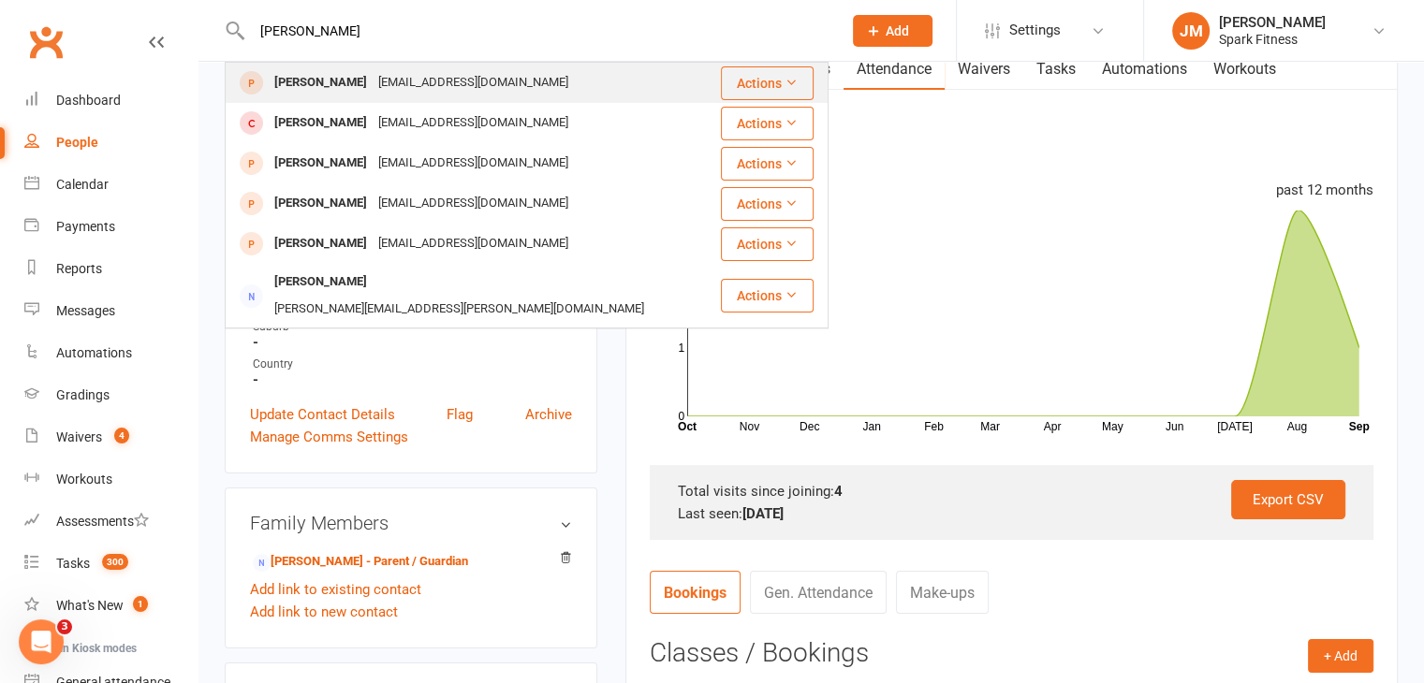
type input "dylan k"
click at [315, 88] on div "Dylan Kong" at bounding box center [321, 82] width 104 height 27
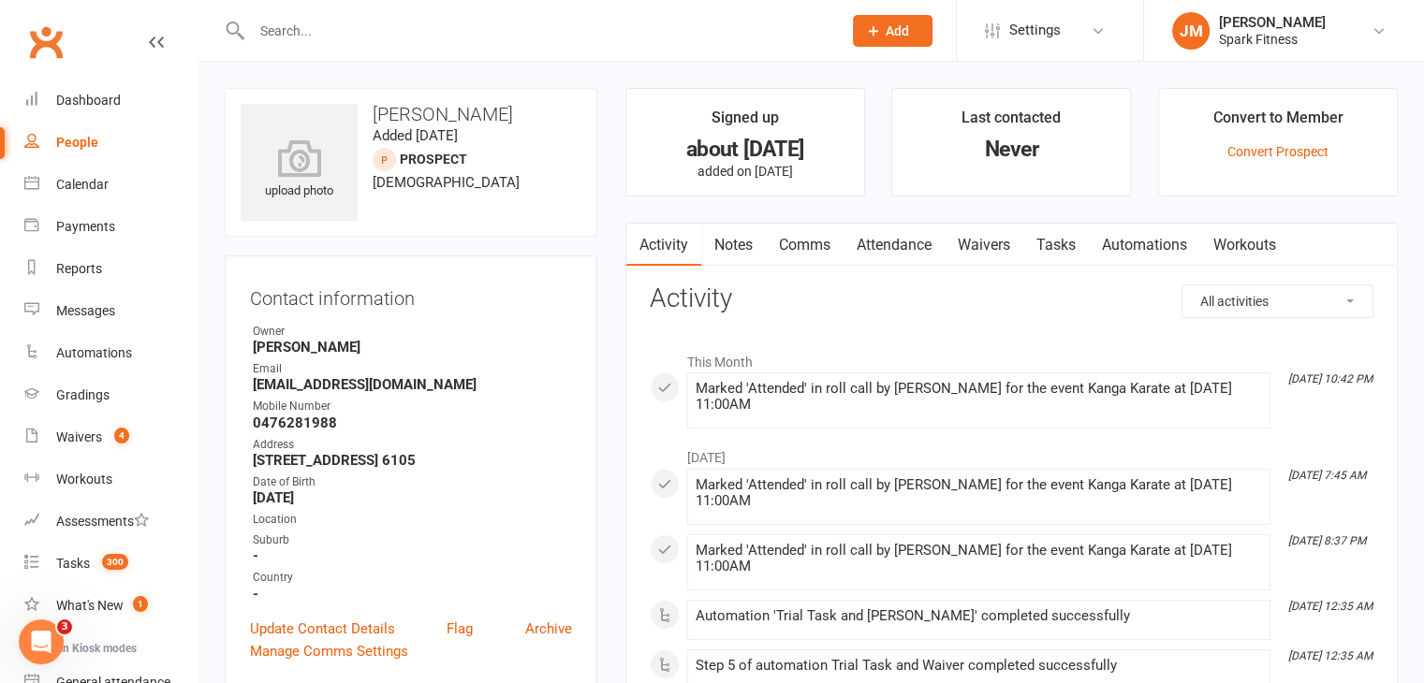
click at [930, 253] on link "Attendance" at bounding box center [893, 245] width 101 height 43
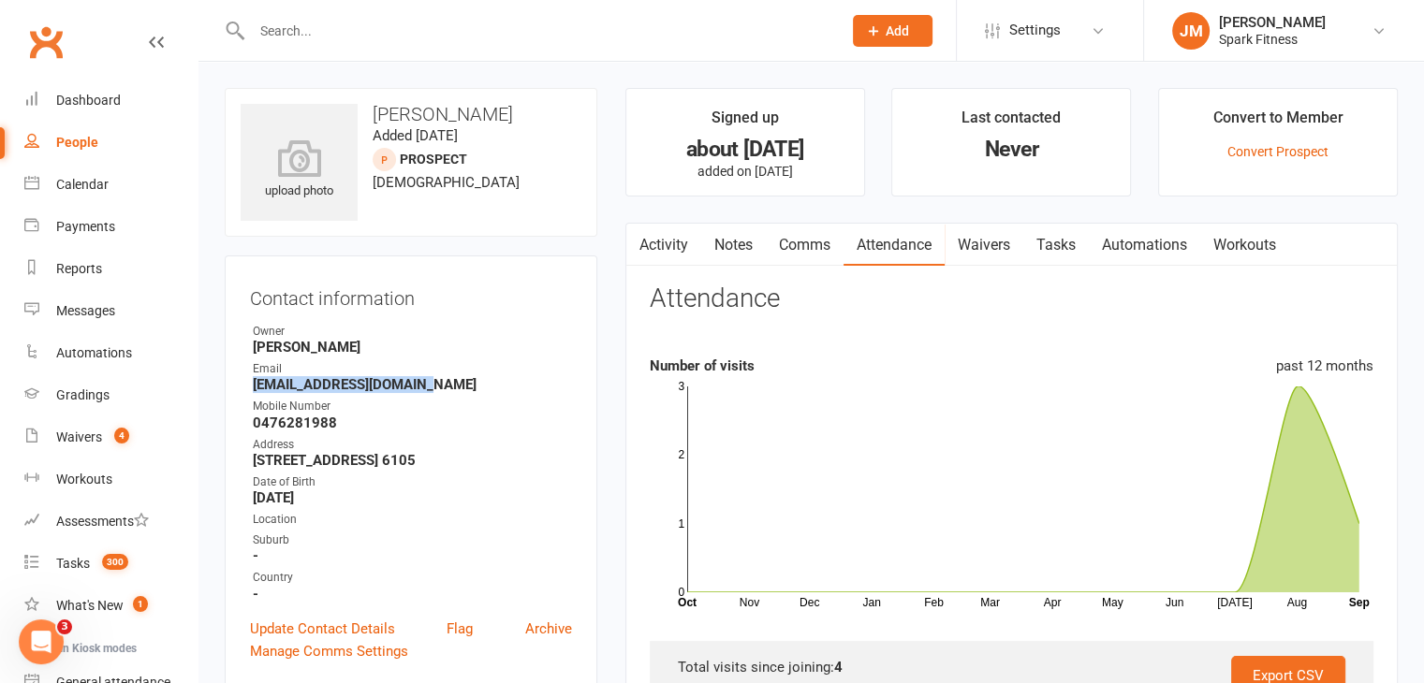
drag, startPoint x: 466, startPoint y: 390, endPoint x: 241, endPoint y: 391, distance: 225.6
click at [241, 391] on div "Contact information Owner Jasmine Manolas Email vincent9958@hotmail.com Mobile …" at bounding box center [411, 472] width 373 height 433
copy strong "vincent9958@hotmail.com"
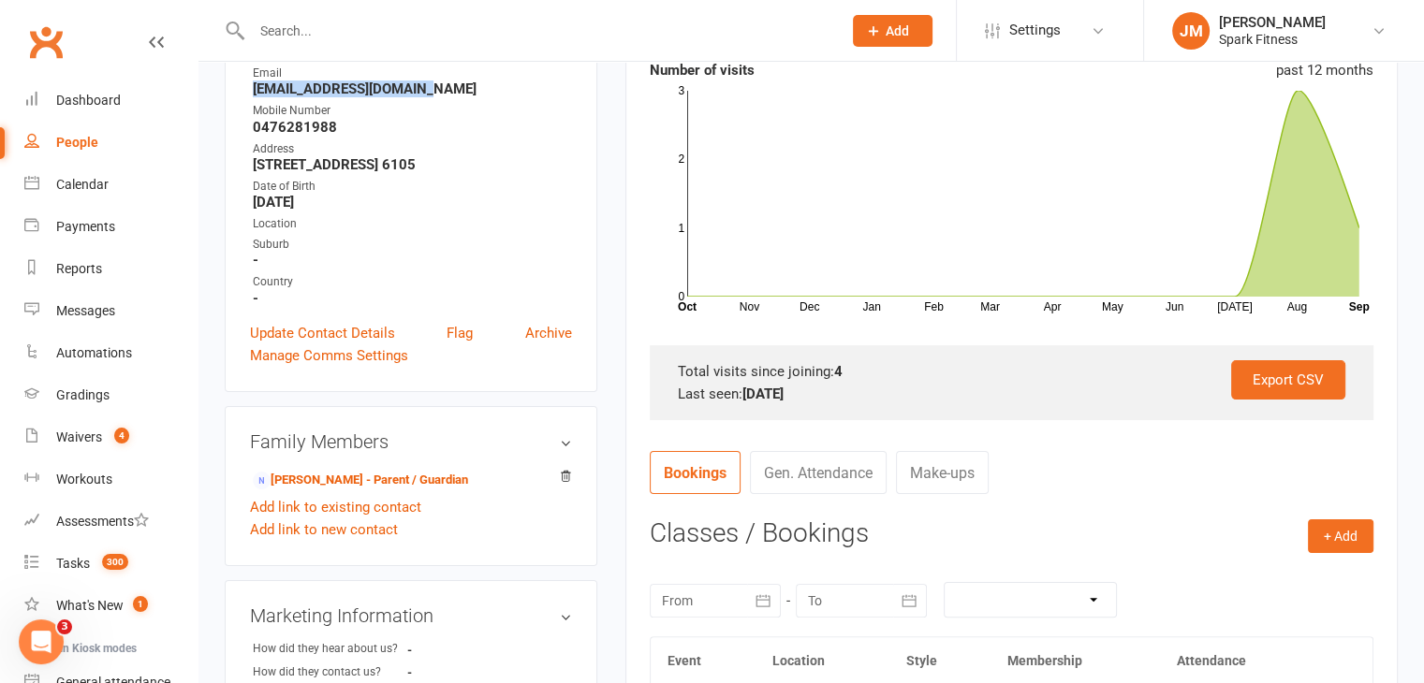
scroll to position [337, 0]
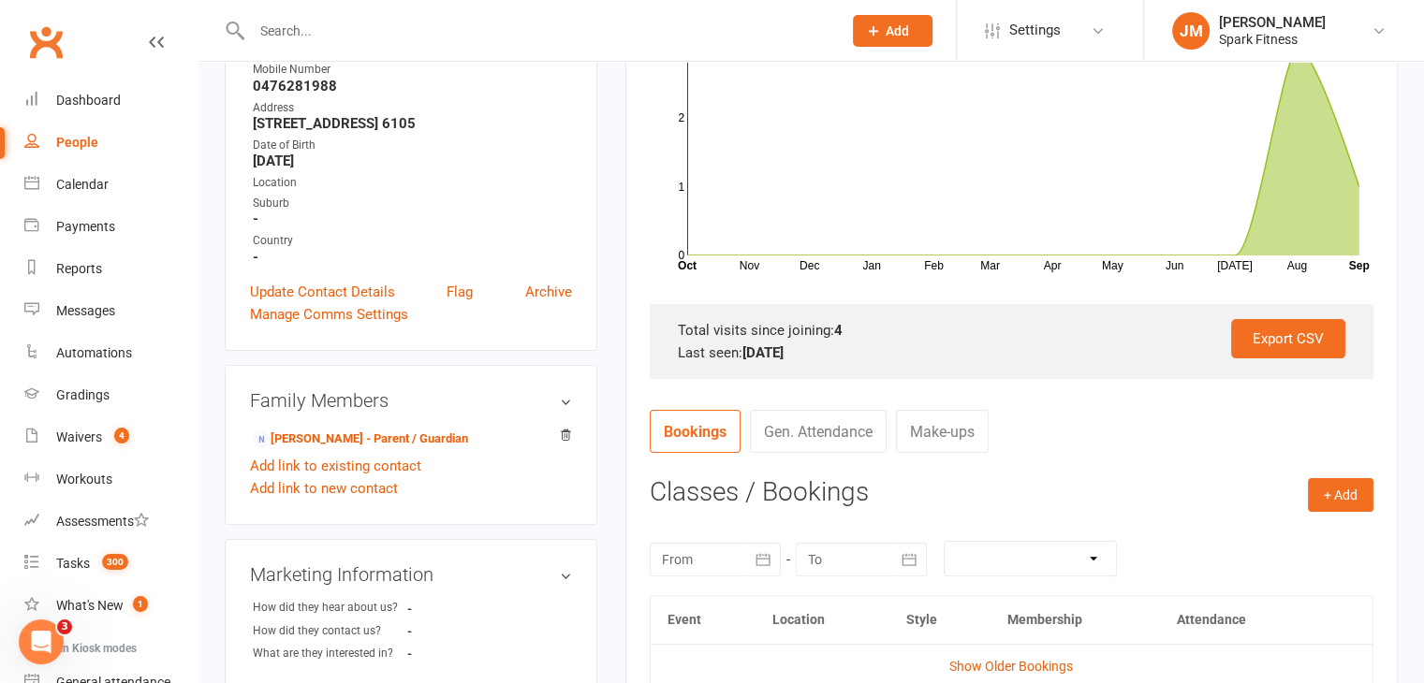
click at [350, 36] on input "text" at bounding box center [537, 31] width 582 height 26
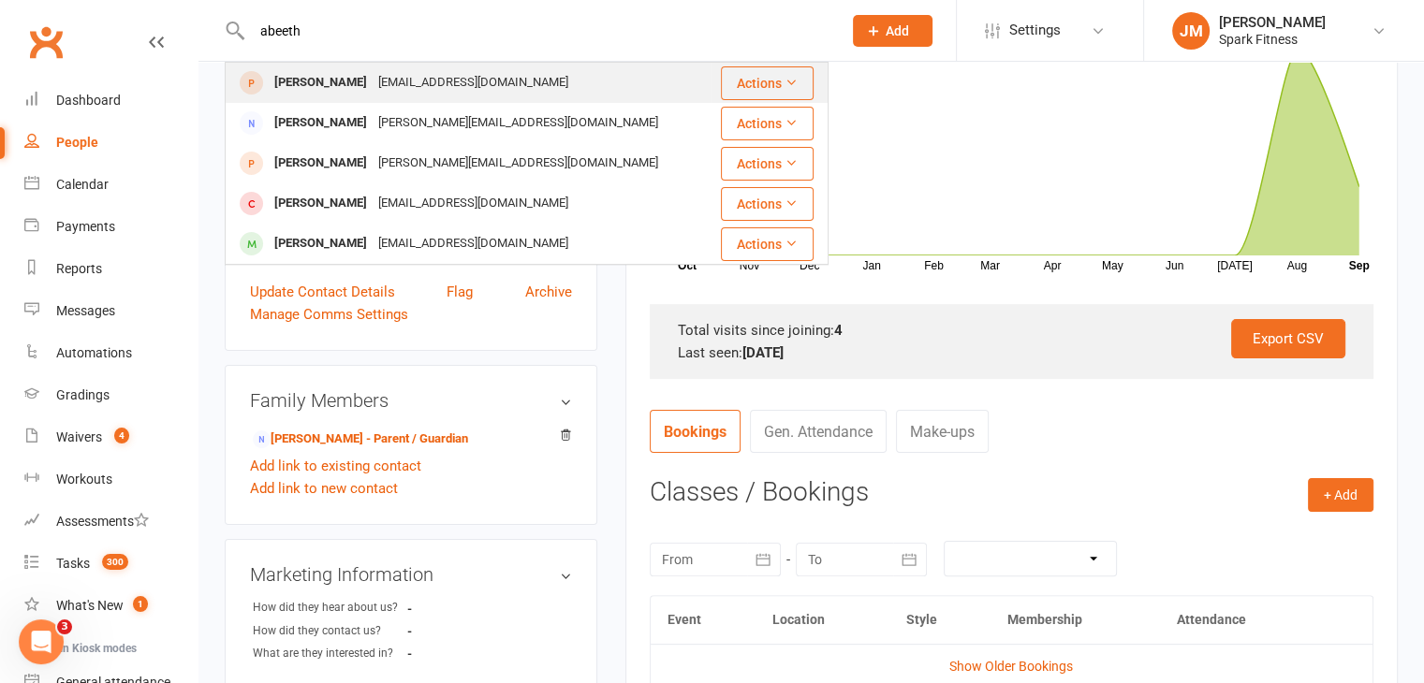
type input "abeeth"
click at [428, 83] on div "mahagodage@gmail.com" at bounding box center [473, 82] width 201 height 27
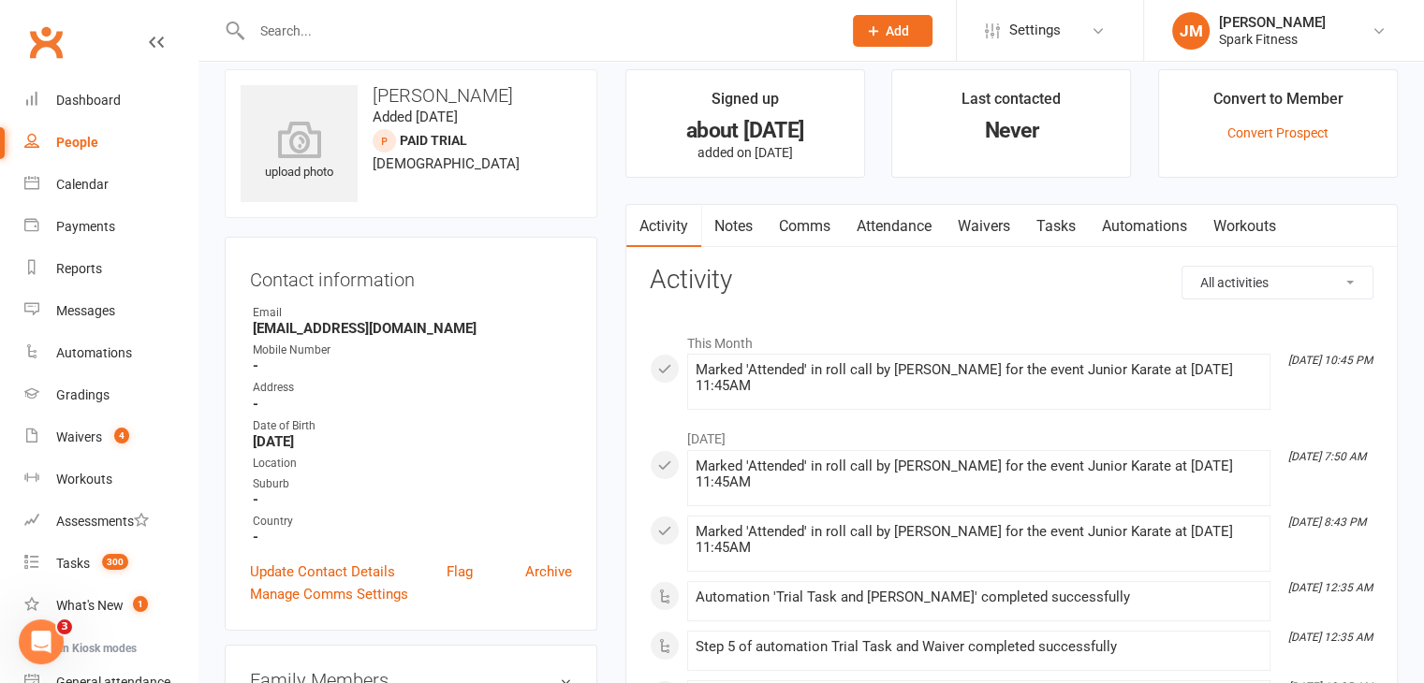
scroll to position [21, 0]
